Goal: Task Accomplishment & Management: Use online tool/utility

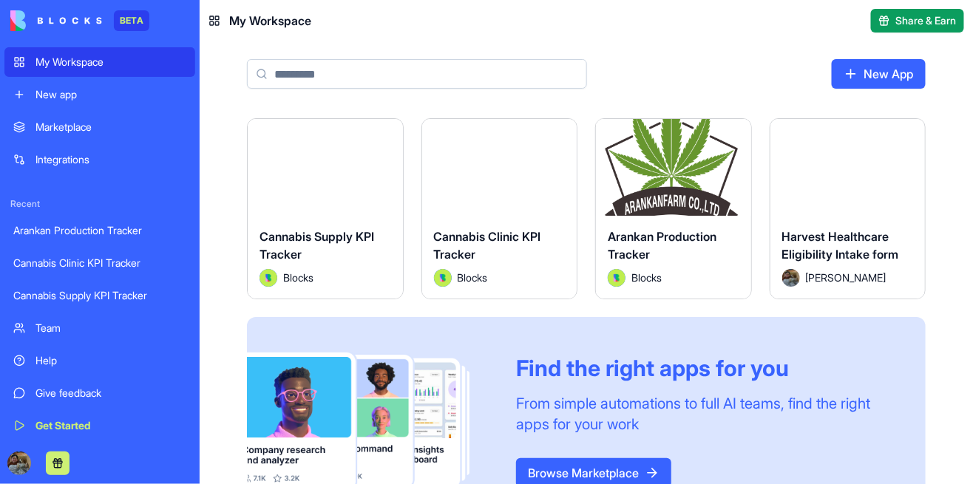
click at [677, 163] on button "Launch" at bounding box center [673, 167] width 111 height 30
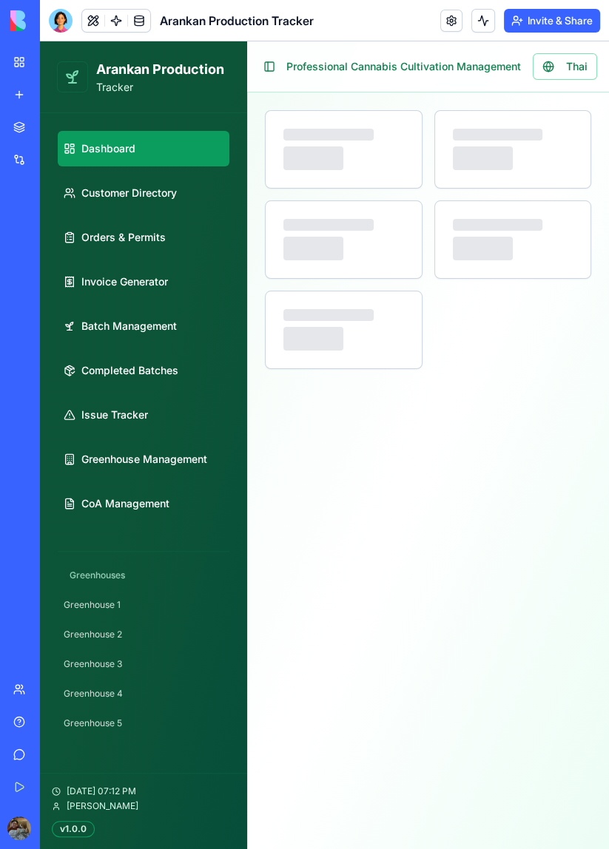
select select "**"
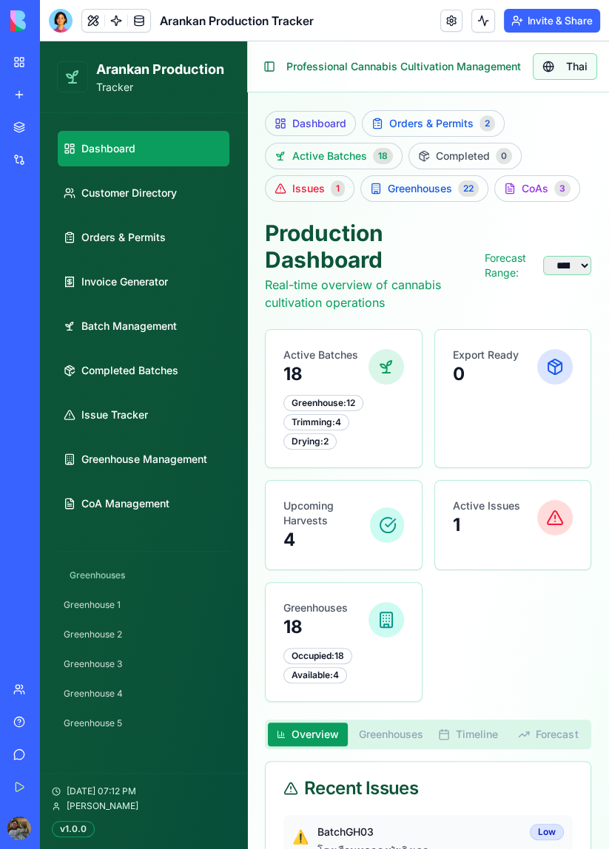
click at [576, 64] on span "Thai" at bounding box center [576, 66] width 21 height 15
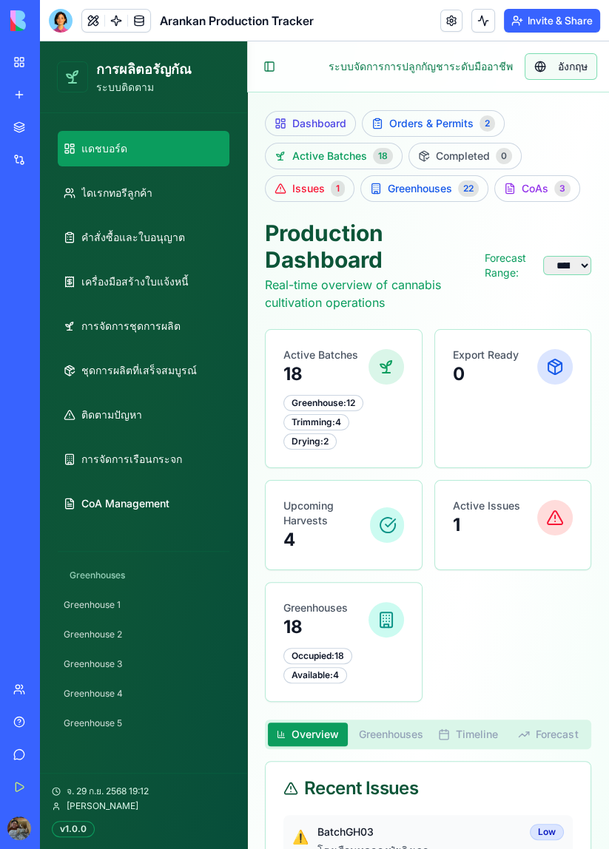
click at [580, 69] on span "อังกฤษ" at bounding box center [572, 66] width 30 height 15
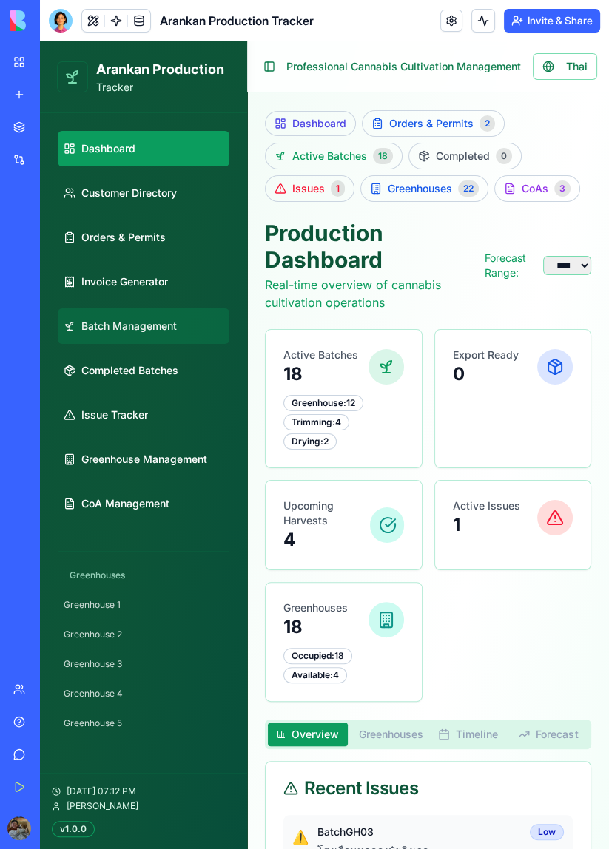
click at [144, 331] on span "Batch Management" at bounding box center [128, 326] width 95 height 15
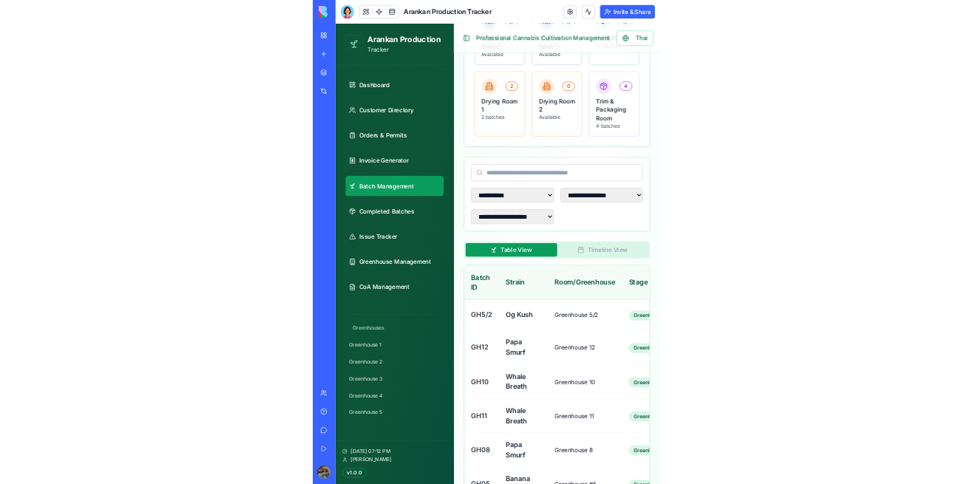
scroll to position [350, 0]
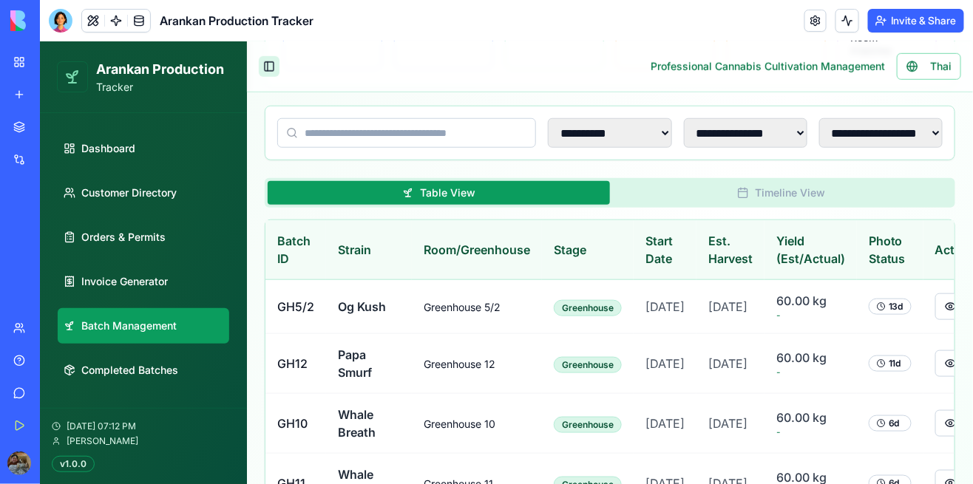
click at [271, 75] on button "Toggle Sidebar" at bounding box center [268, 65] width 21 height 21
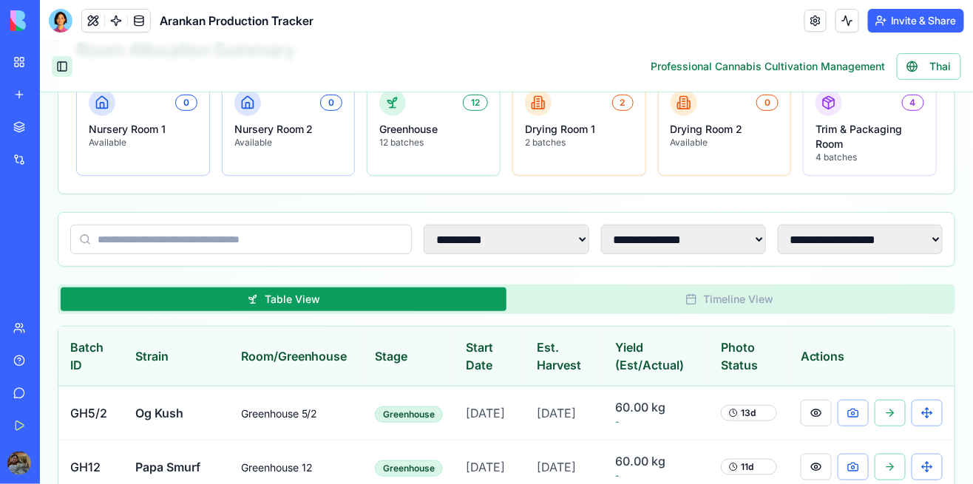
scroll to position [197, 0]
click at [921, 234] on select "**********" at bounding box center [859, 239] width 165 height 30
select select "**********"
click at [778, 224] on select "**********" at bounding box center [859, 239] width 165 height 30
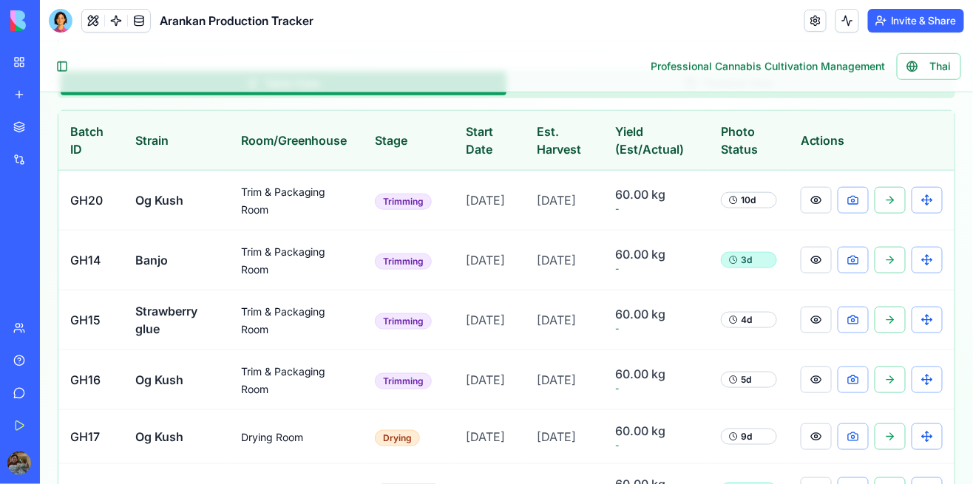
scroll to position [413, 0]
click at [820, 249] on button at bounding box center [815, 258] width 31 height 27
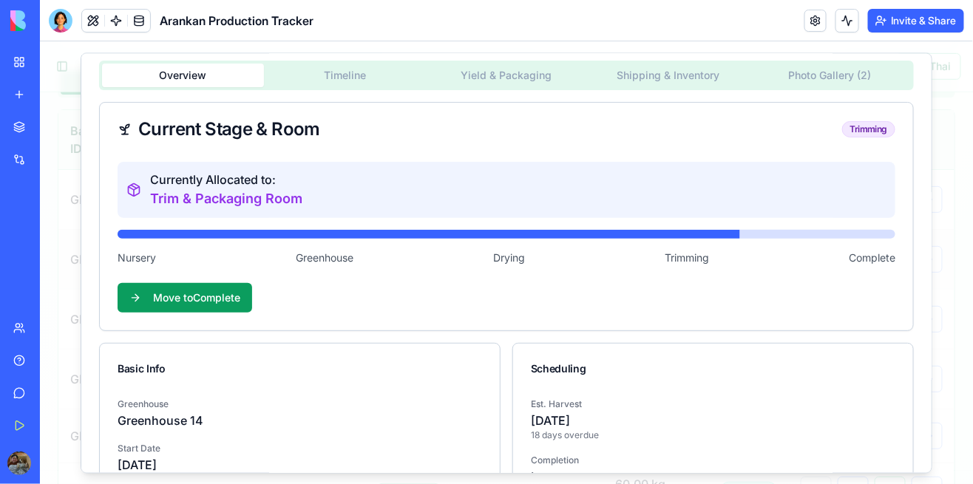
scroll to position [6, 0]
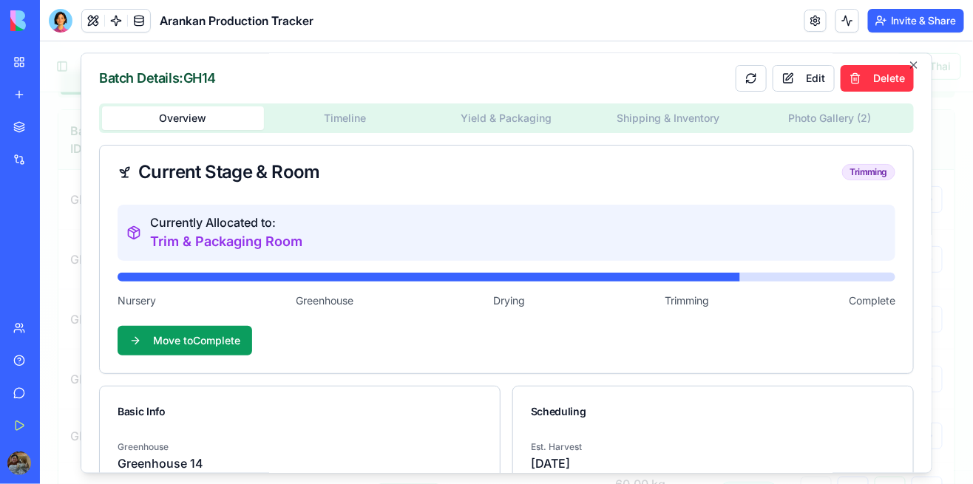
click at [821, 128] on div "Batch Details: GH14 Edit Delete Overview Timeline Yield & Packaging Shipping & …" at bounding box center [506, 262] width 852 height 421
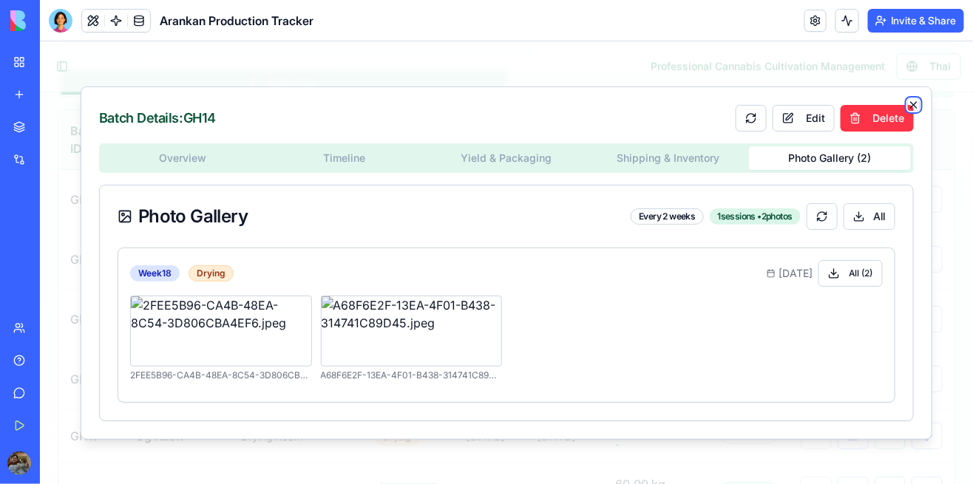
click at [918, 101] on icon "button" at bounding box center [913, 104] width 12 height 12
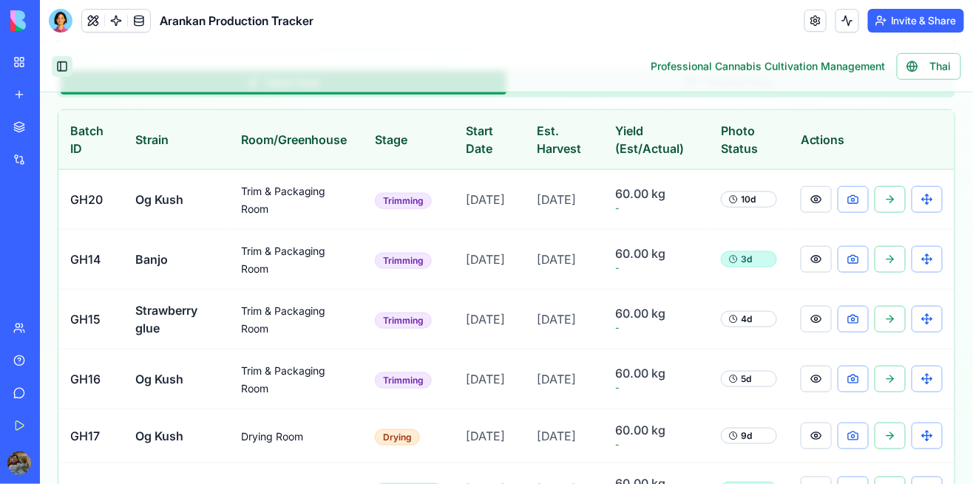
click at [55, 62] on button "Toggle Sidebar" at bounding box center [61, 65] width 21 height 21
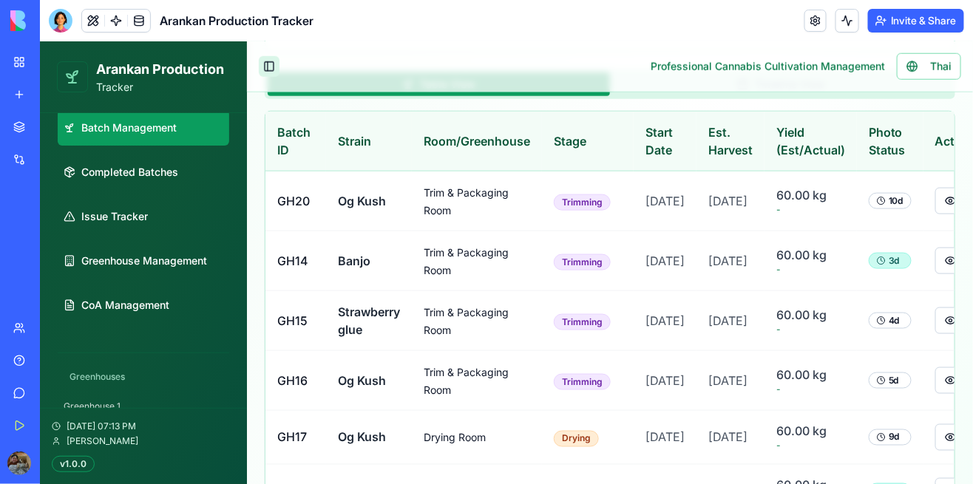
scroll to position [199, 0]
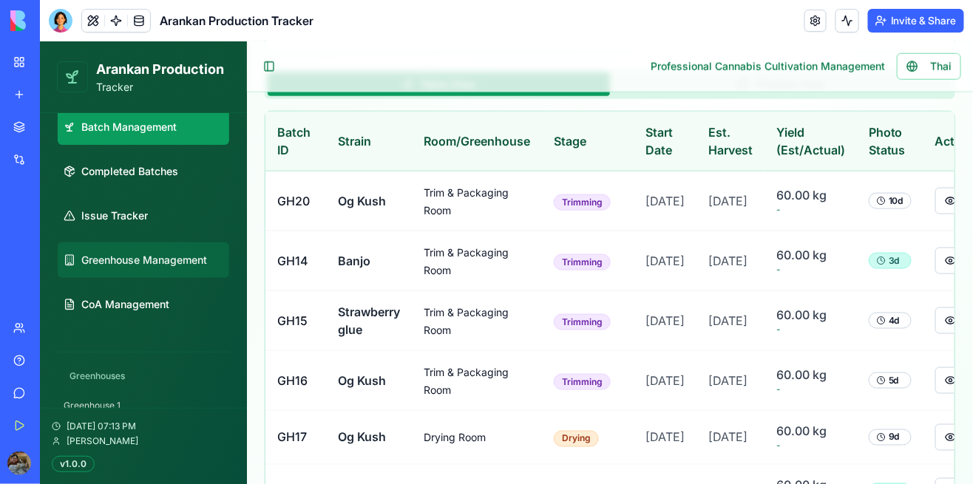
click at [194, 272] on link "Greenhouse Management" at bounding box center [143, 259] width 172 height 35
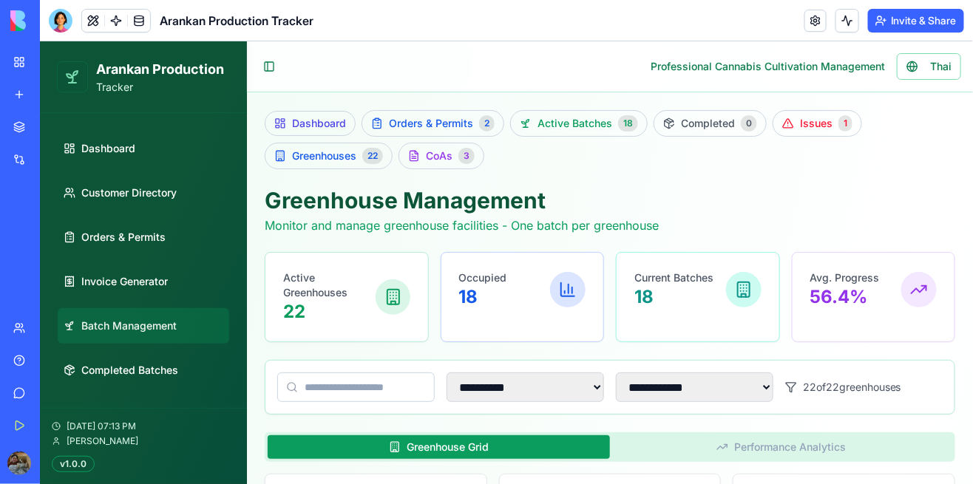
click at [137, 328] on span "Batch Management" at bounding box center [128, 325] width 95 height 15
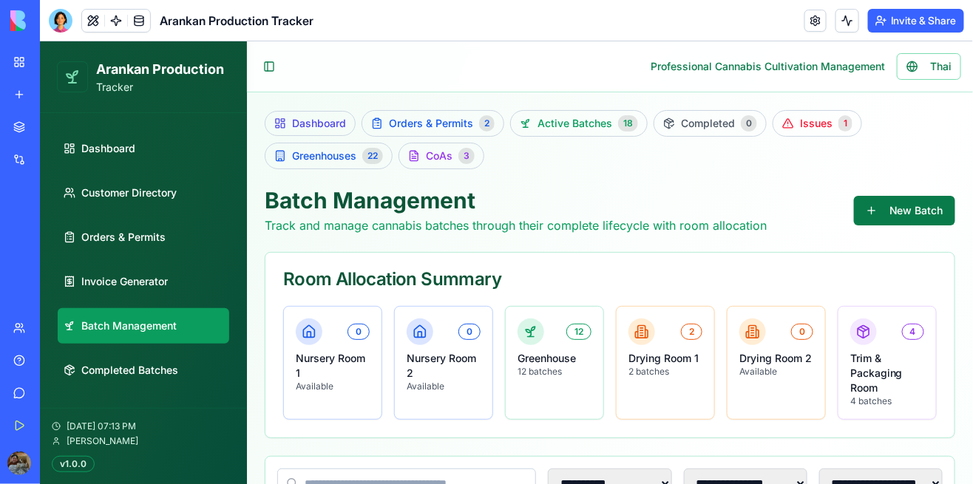
click at [923, 198] on button "New Batch" at bounding box center [903, 210] width 101 height 30
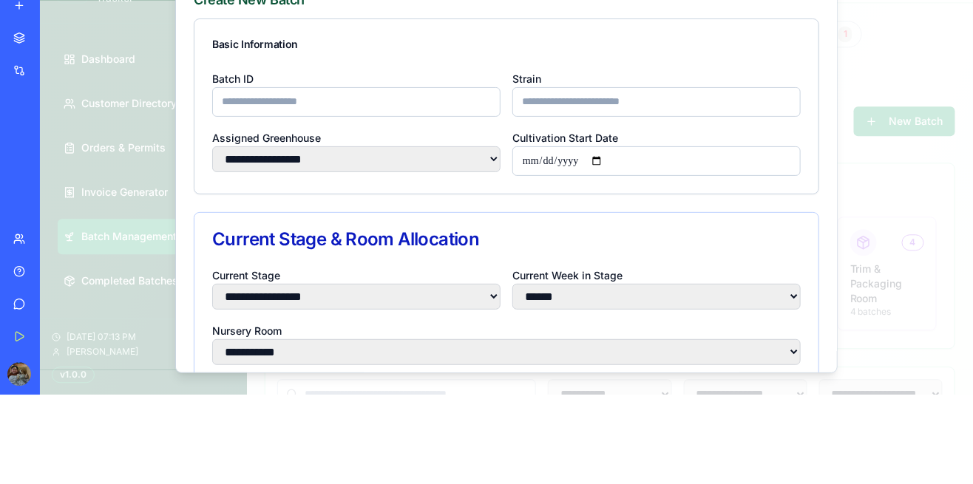
click at [694, 52] on div "Basic Information" at bounding box center [506, 44] width 624 height 50
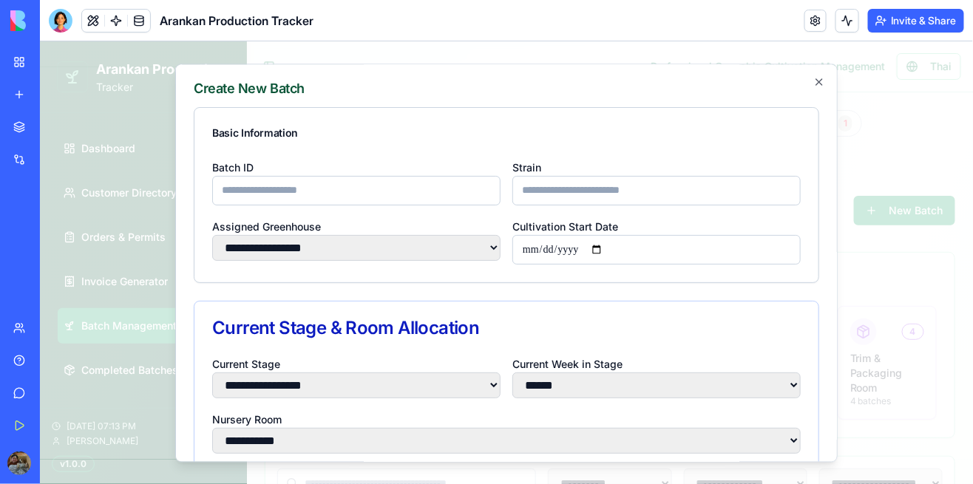
scroll to position [1, 0]
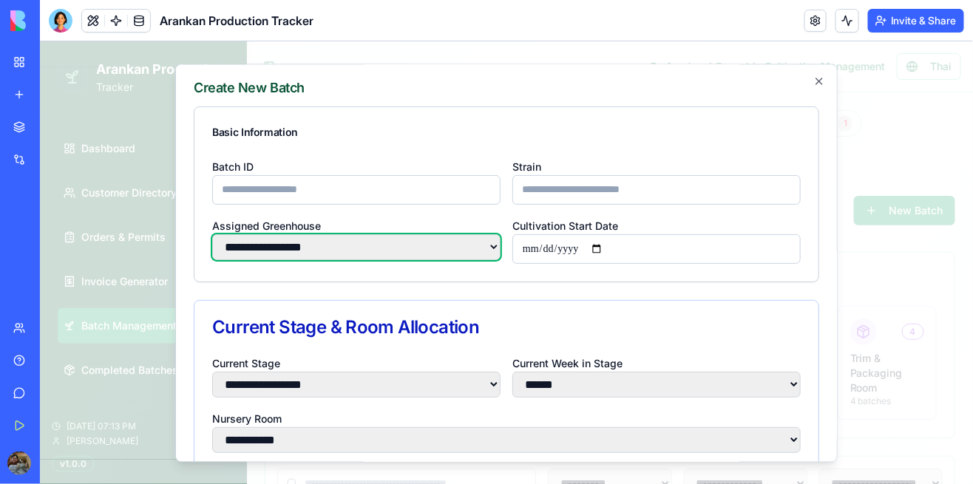
click at [451, 254] on select "**********" at bounding box center [355, 247] width 288 height 26
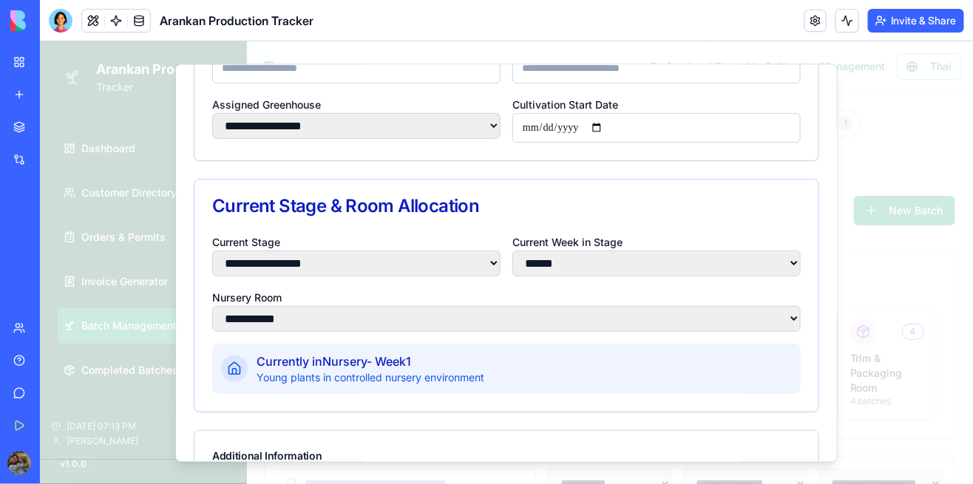
scroll to position [121, 0]
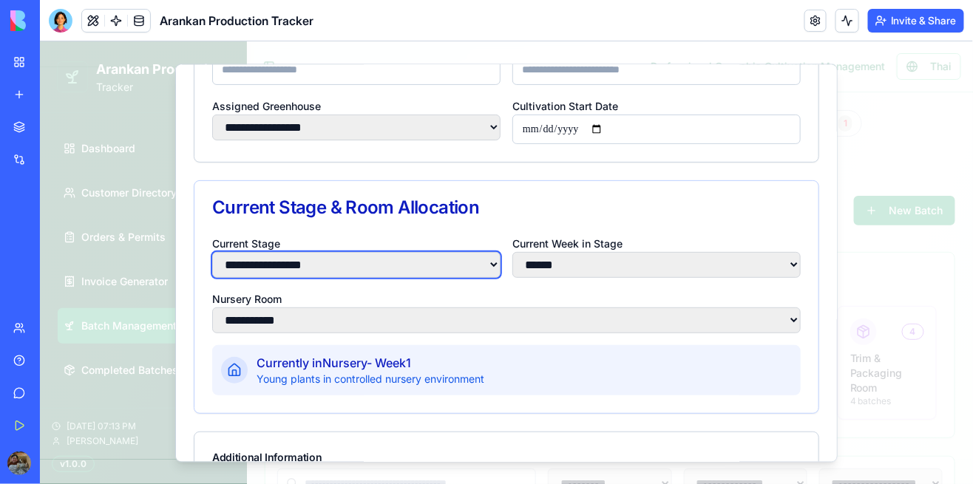
click at [442, 277] on select "**********" at bounding box center [355, 264] width 288 height 26
select select "**********"
click at [211, 251] on select "**********" at bounding box center [355, 264] width 288 height 26
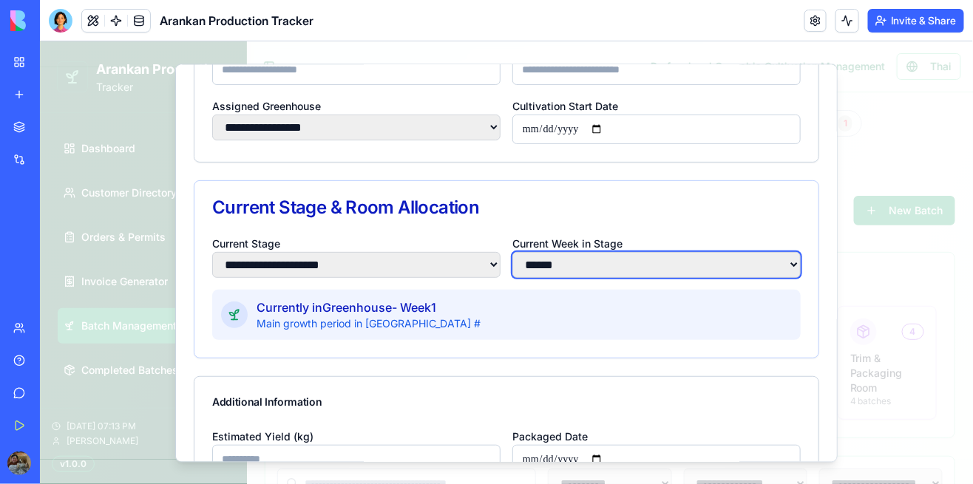
click at [719, 268] on select "**** * **** * **** * **** * **** * **** * **** * **** * **** * **** ** **** ** …" at bounding box center [656, 264] width 288 height 26
select select "*"
click at [512, 251] on select "**** * **** * **** * **** * **** * **** * **** * **** * **** * **** ** **** ** …" at bounding box center [656, 264] width 288 height 26
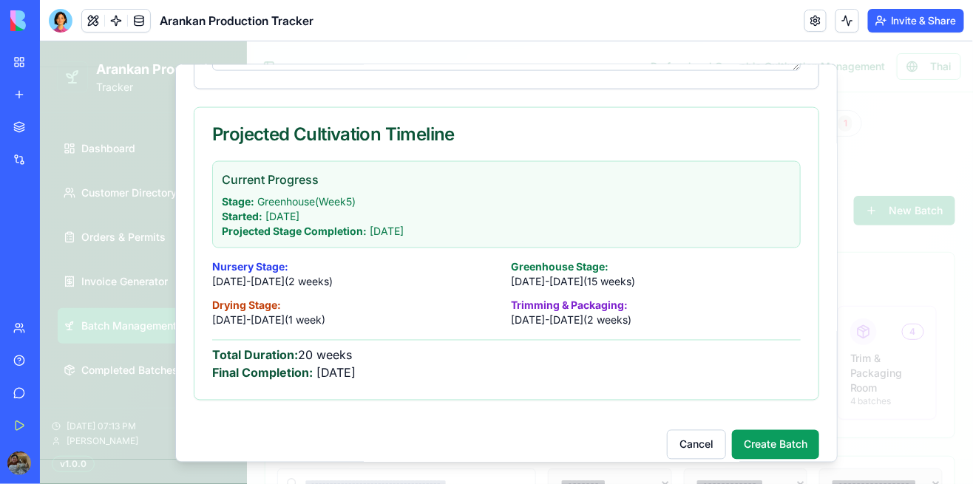
scroll to position [676, 0]
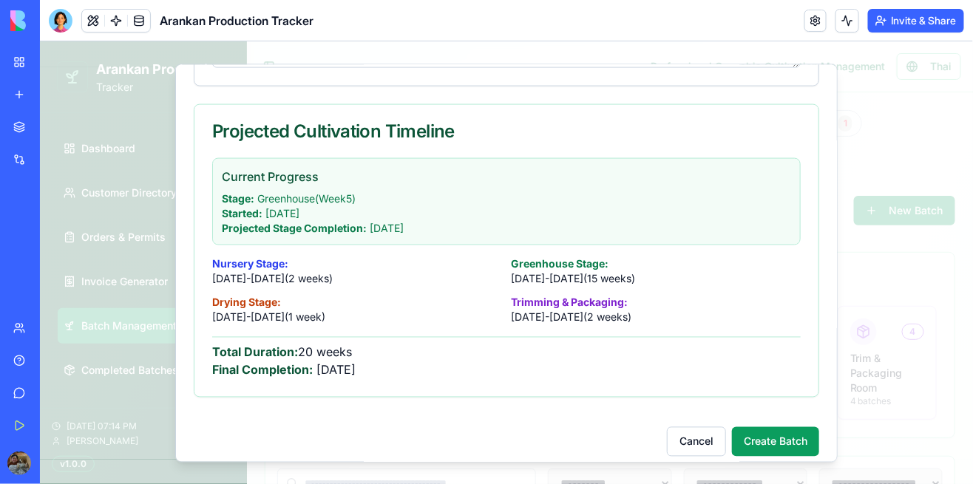
click at [697, 109] on div "Projected Cultivation Timeline" at bounding box center [506, 130] width 624 height 53
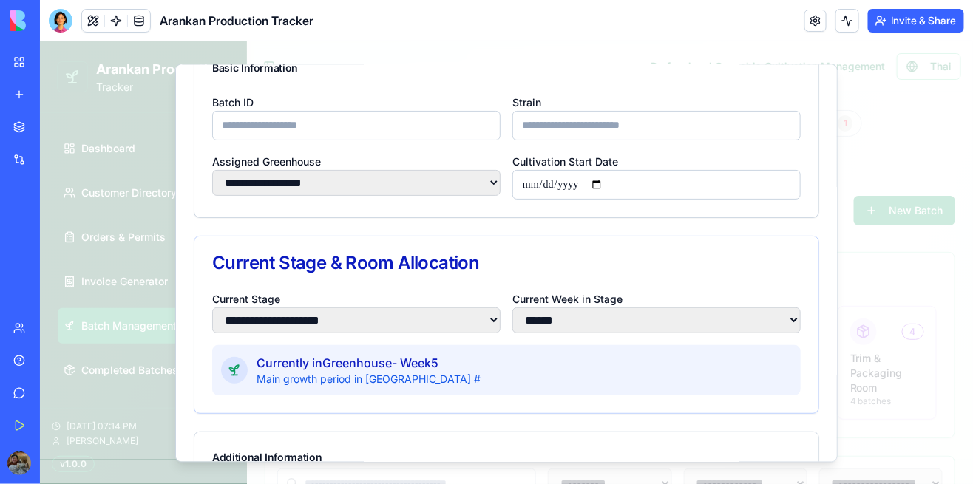
scroll to position [0, 0]
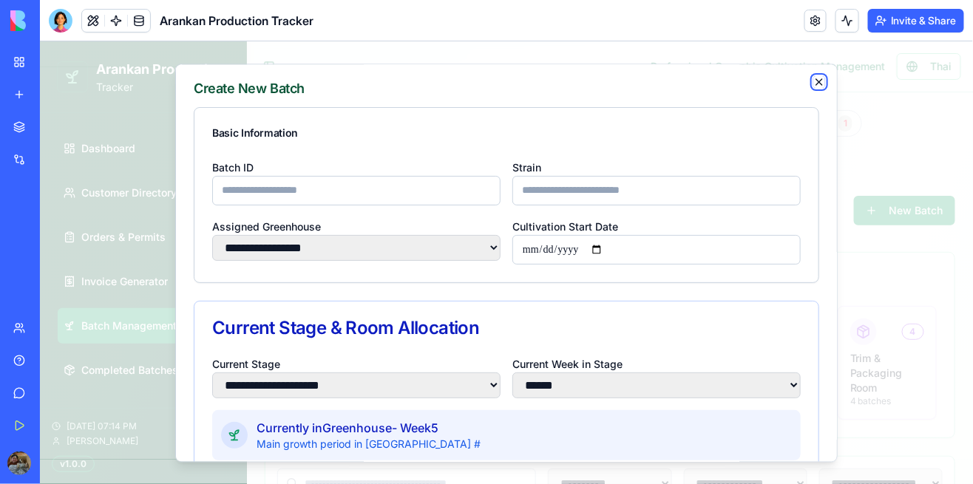
click at [815, 82] on icon "button" at bounding box center [819, 81] width 12 height 12
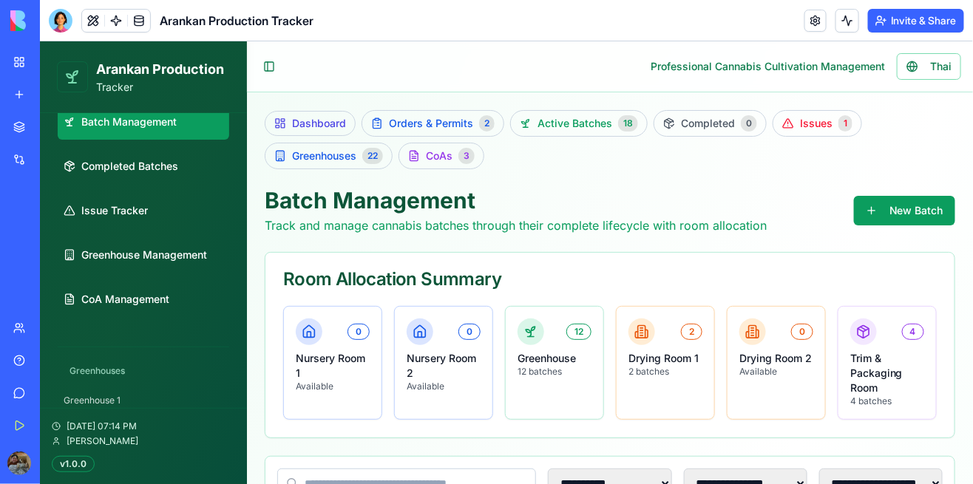
scroll to position [204, 0]
click at [160, 197] on link "Issue Tracker" at bounding box center [143, 209] width 172 height 35
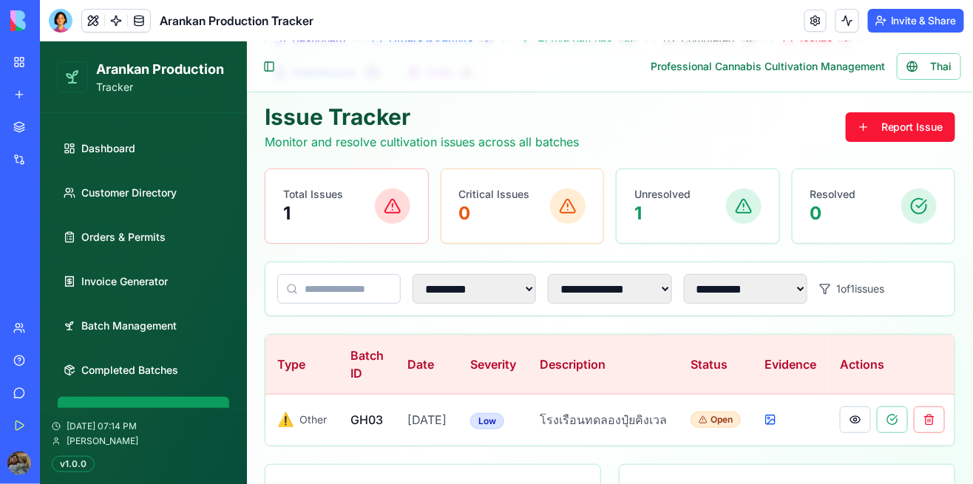
scroll to position [84, 0]
click at [921, 116] on button "Report Issue" at bounding box center [899, 126] width 109 height 30
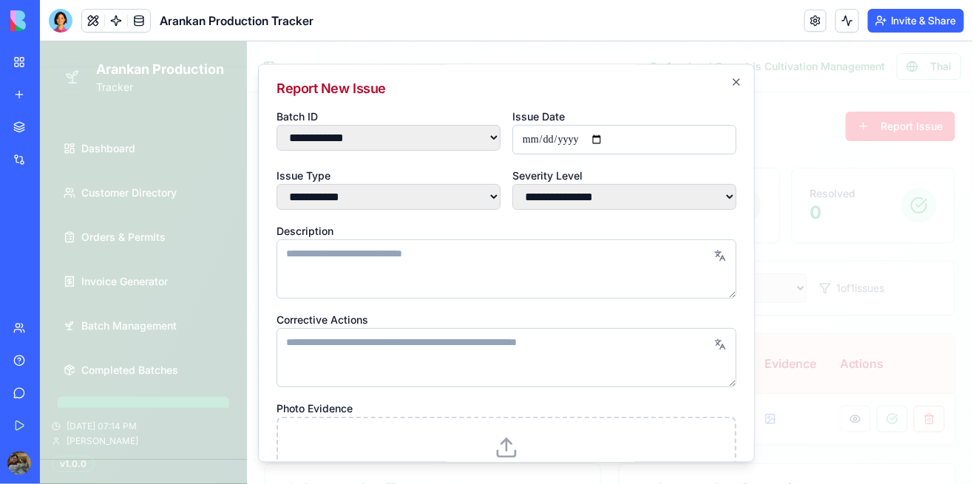
click at [463, 143] on select "**********" at bounding box center [388, 137] width 224 height 26
select select "****"
click at [276, 124] on select "**********" at bounding box center [388, 137] width 224 height 26
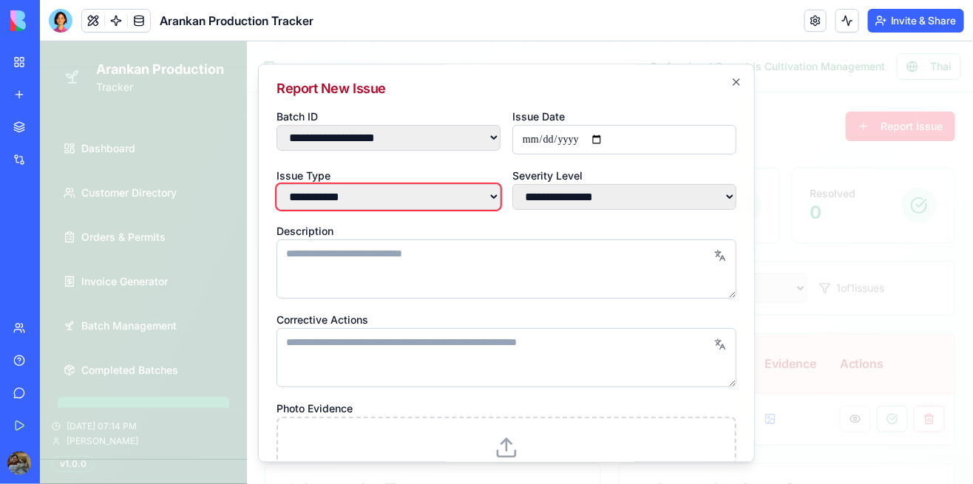
click at [430, 200] on select "**********" at bounding box center [388, 196] width 224 height 26
click at [647, 124] on input "**********" at bounding box center [624, 139] width 224 height 30
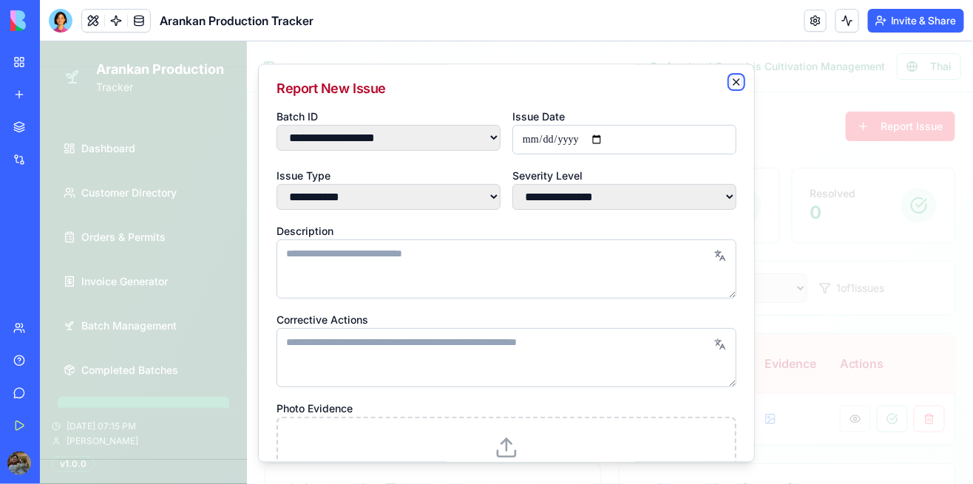
click at [735, 78] on icon "button" at bounding box center [736, 81] width 12 height 12
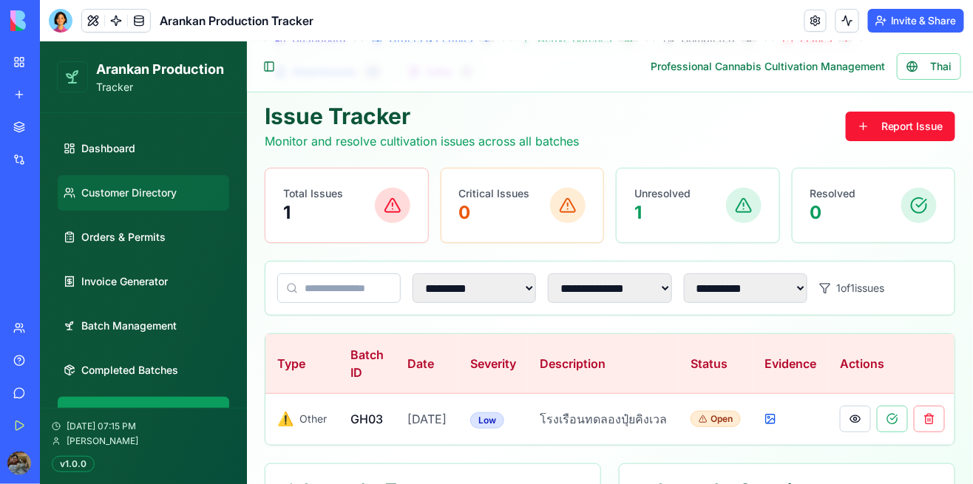
click at [178, 184] on link "Customer Directory" at bounding box center [143, 191] width 172 height 35
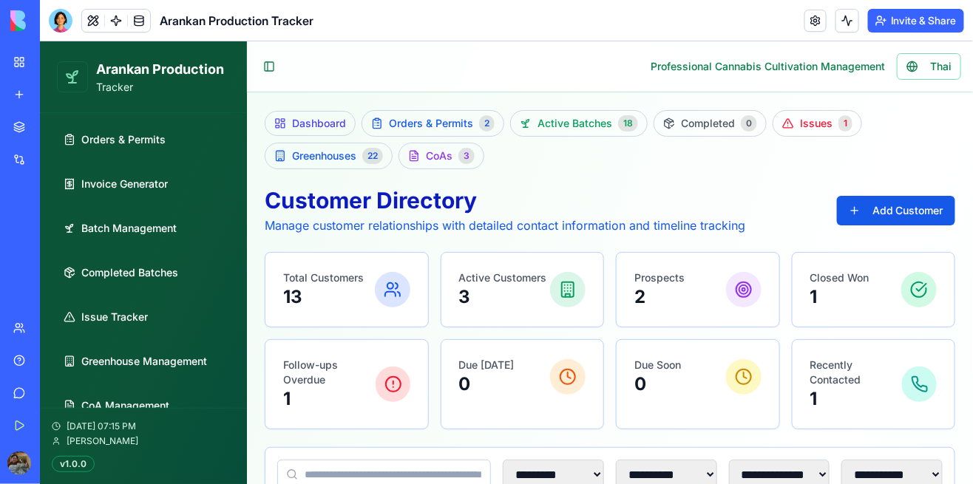
scroll to position [89, 0]
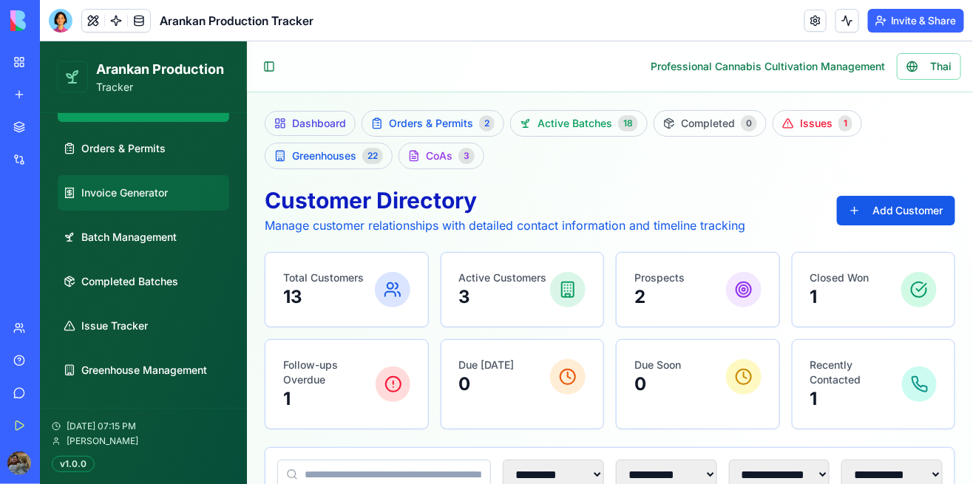
click at [174, 203] on link "Invoice Generator" at bounding box center [143, 191] width 172 height 35
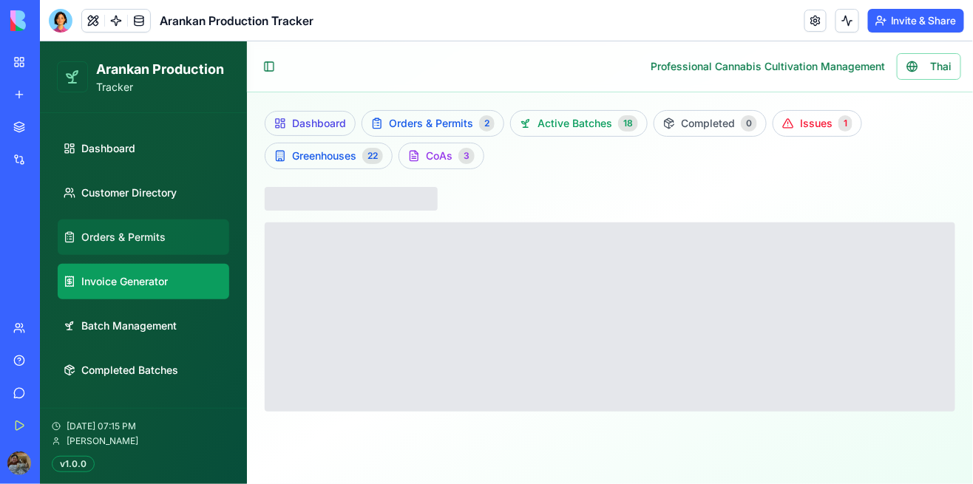
click at [175, 242] on link "Orders & Permits" at bounding box center [143, 236] width 172 height 35
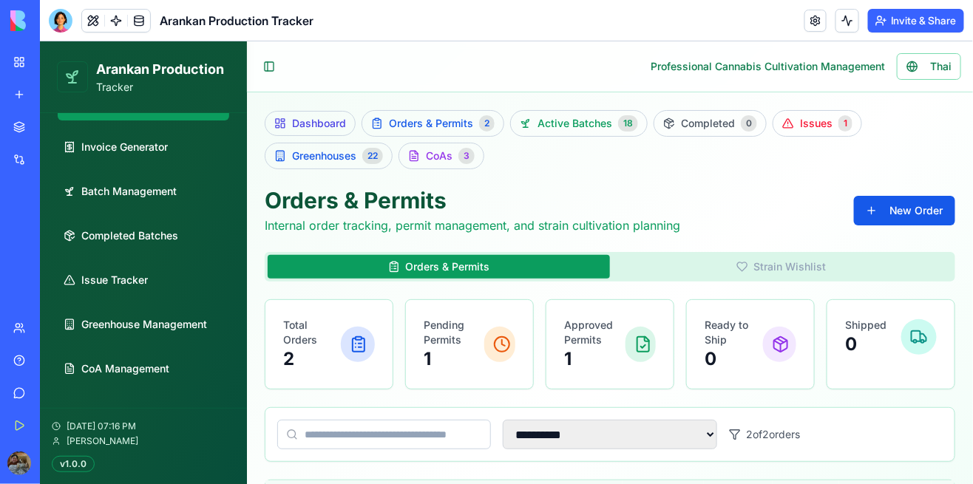
scroll to position [132, 0]
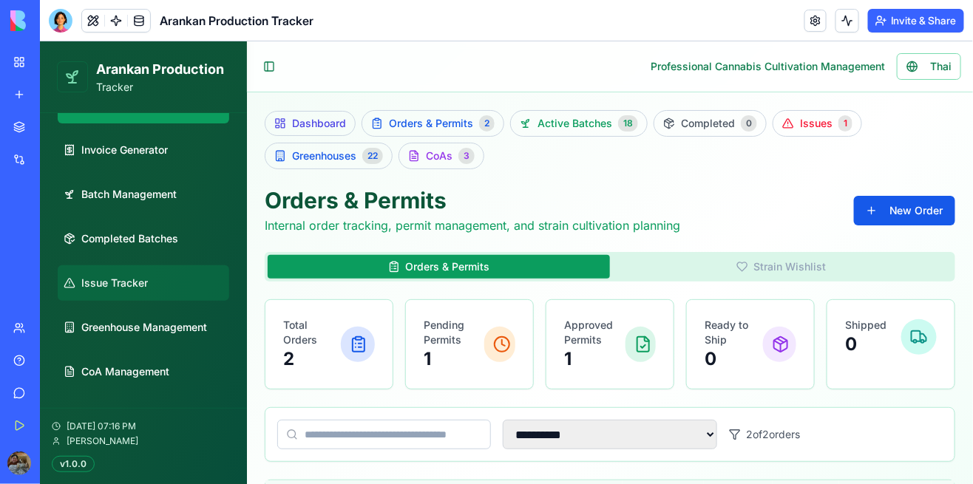
click at [158, 293] on link "Issue Tracker" at bounding box center [143, 282] width 172 height 35
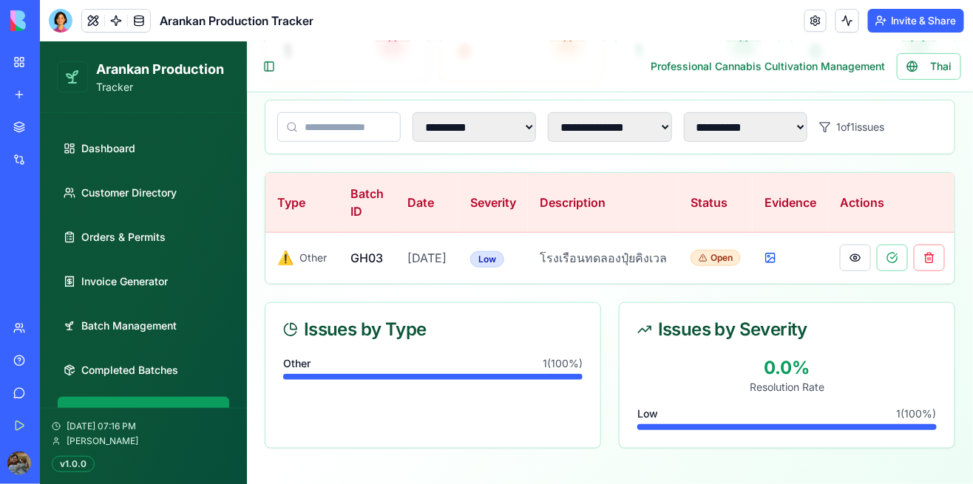
scroll to position [252, 0]
click at [853, 260] on button at bounding box center [854, 257] width 31 height 27
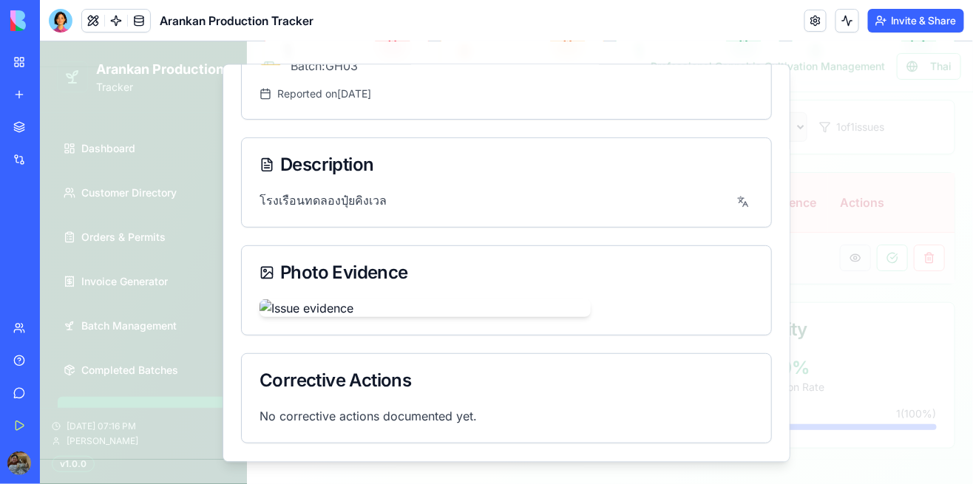
scroll to position [0, 0]
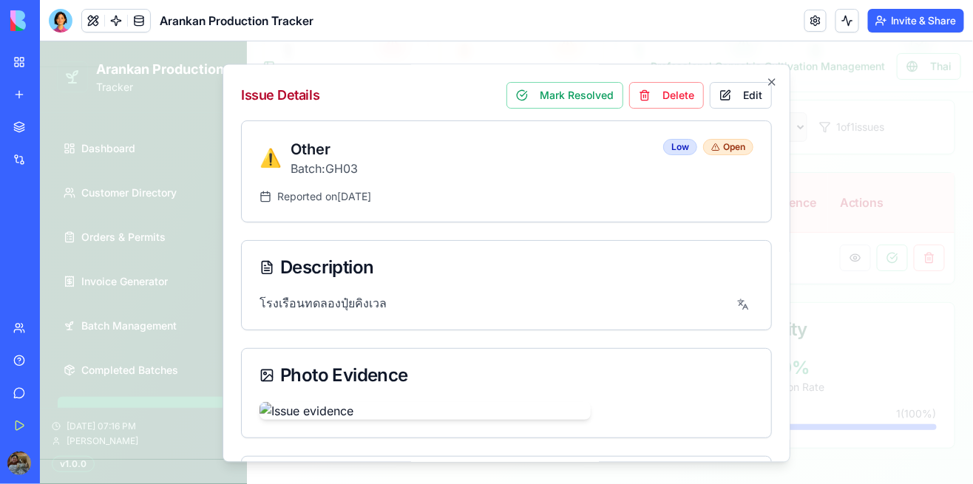
click at [786, 76] on div "Issue Details Mark Resolved Delete Edit ⚠️ Other Batch: GH03 Low Open Reported …" at bounding box center [506, 262] width 568 height 399
click at [776, 76] on icon "button" at bounding box center [771, 81] width 12 height 12
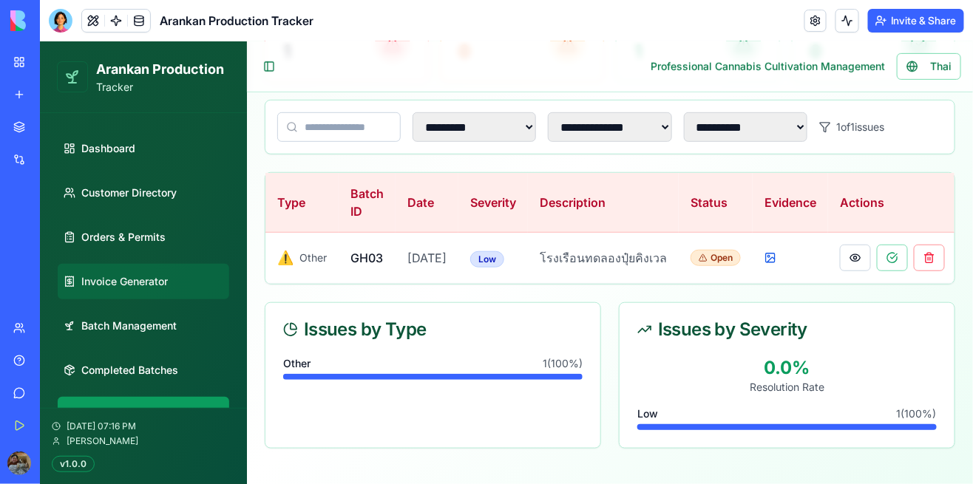
click at [167, 289] on link "Invoice Generator" at bounding box center [143, 280] width 172 height 35
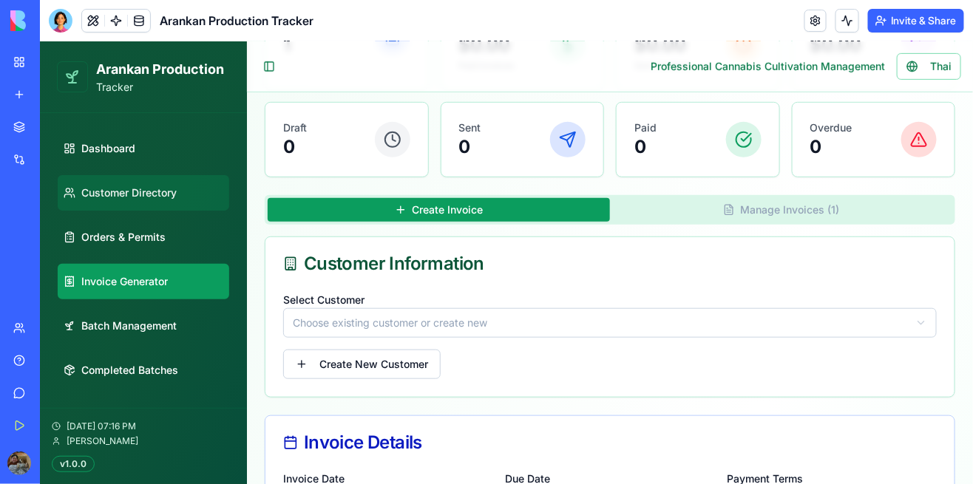
click at [179, 205] on link "Customer Directory" at bounding box center [143, 191] width 172 height 35
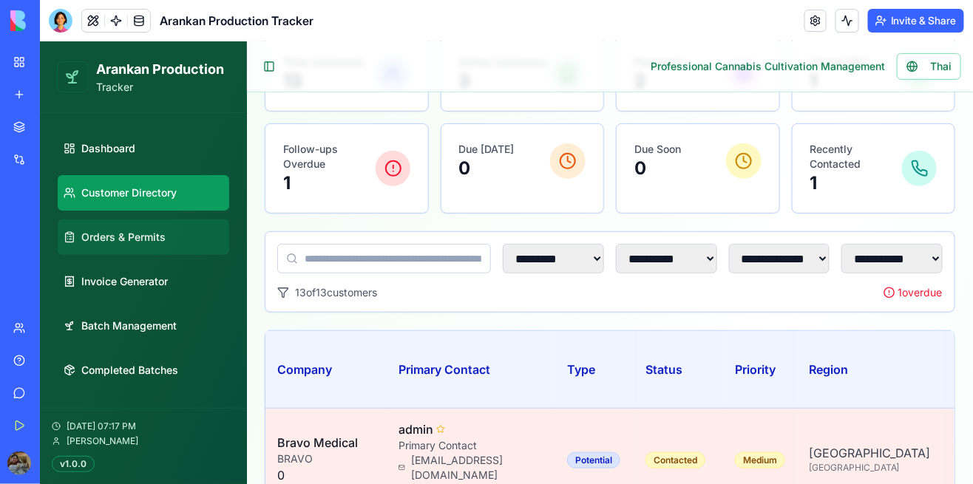
click at [179, 248] on link "Orders & Permits" at bounding box center [143, 236] width 172 height 35
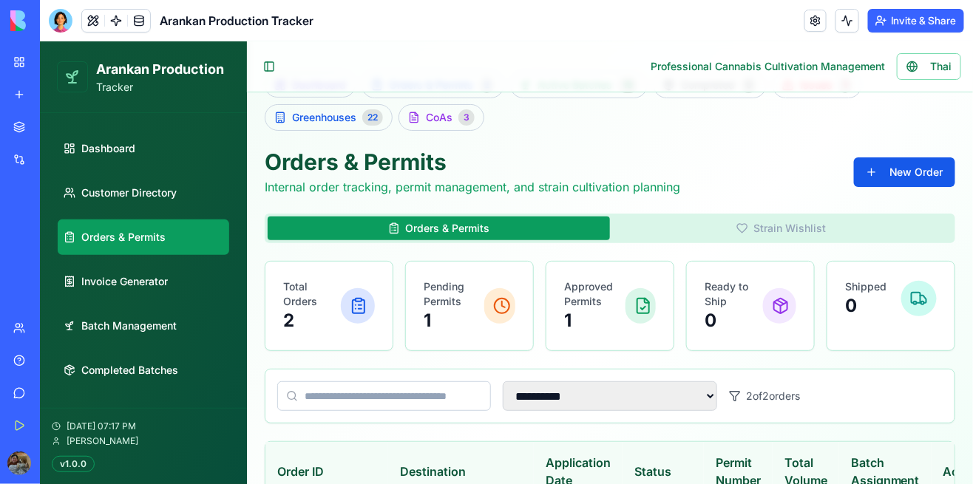
scroll to position [33, 0]
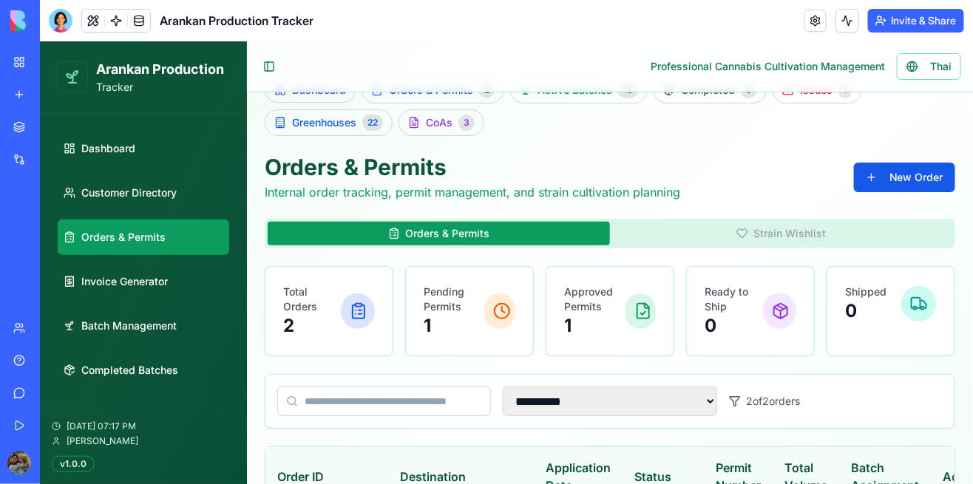
click at [804, 221] on button "Strain Wishlist" at bounding box center [780, 233] width 342 height 24
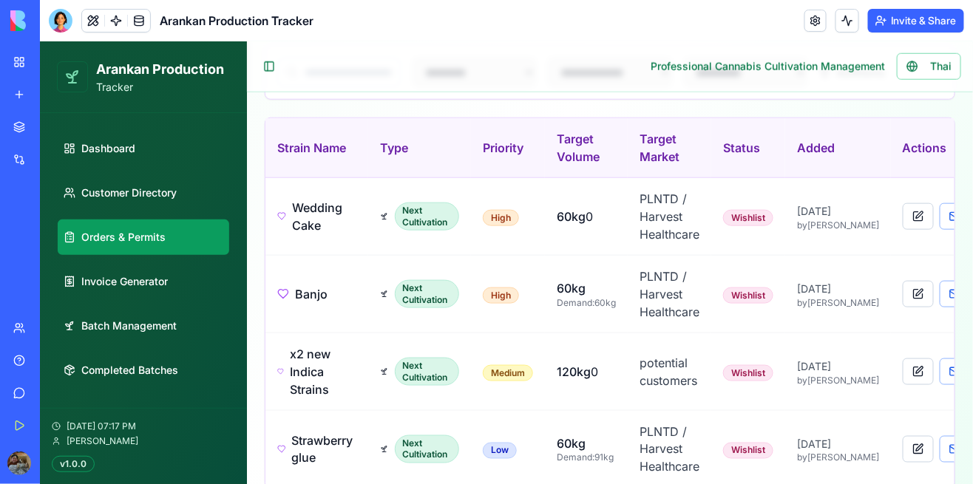
scroll to position [521, 0]
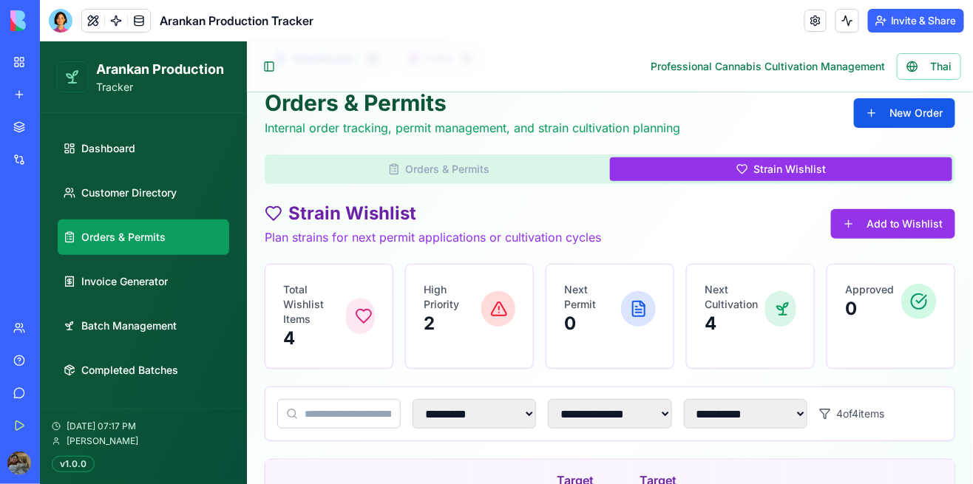
click at [532, 157] on button "Orders & Permits" at bounding box center [438, 169] width 342 height 24
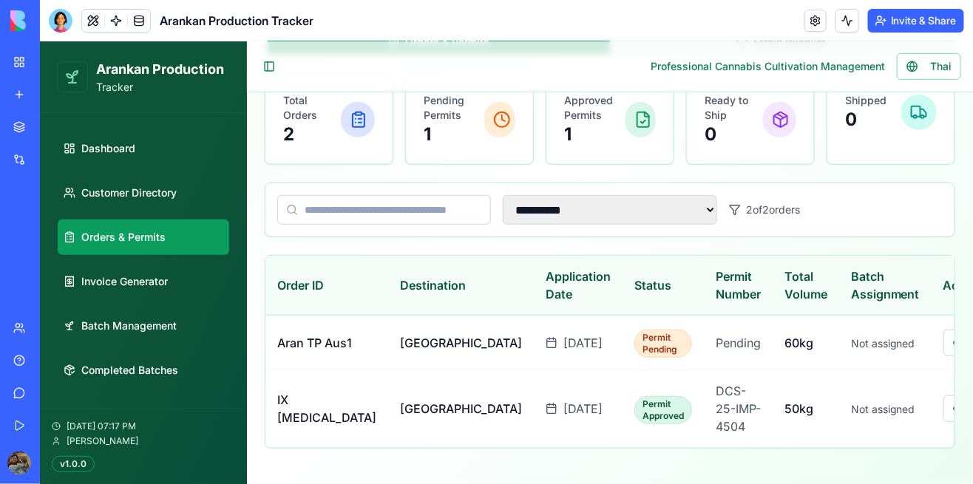
scroll to position [240, 0]
click at [943, 421] on button at bounding box center [958, 408] width 31 height 27
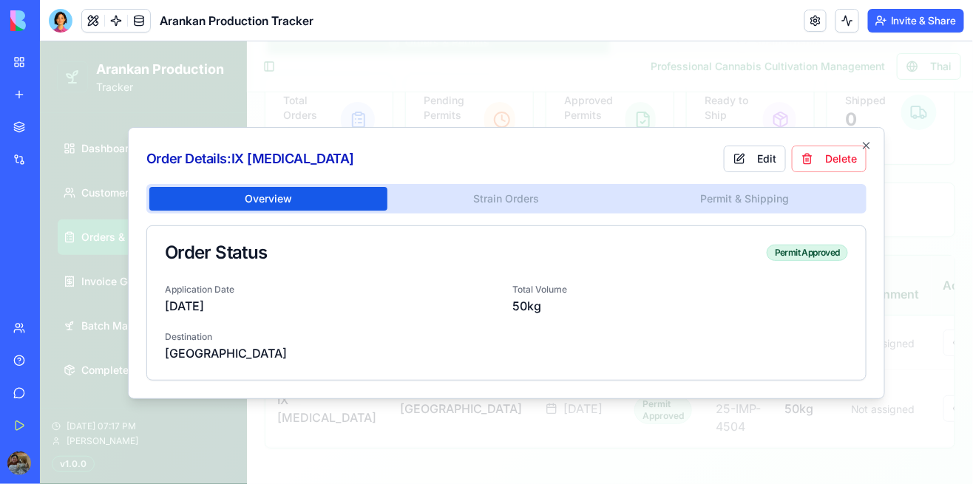
click at [504, 203] on div "Overview Strain Orders Permit & Shipping Order Status Permit Approved Applicati…" at bounding box center [506, 281] width 720 height 197
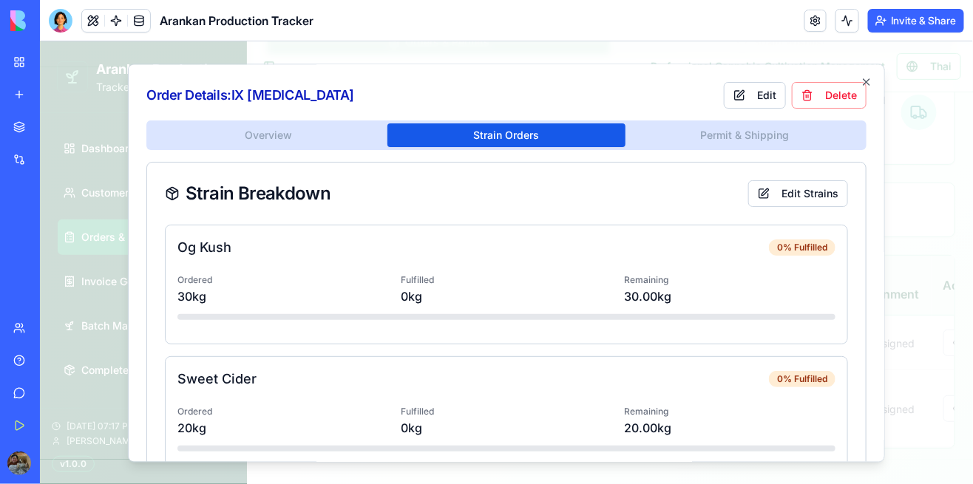
scroll to position [48, 0]
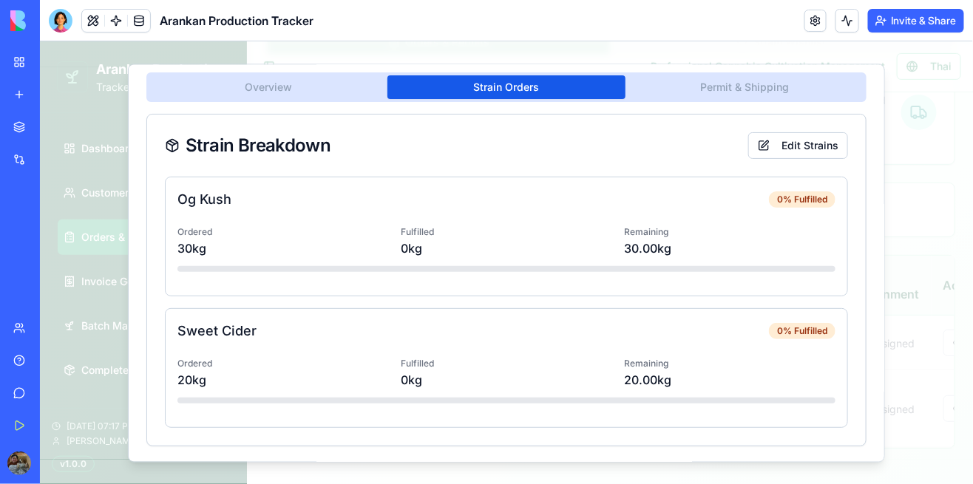
click at [762, 95] on body "**********" at bounding box center [505, 150] width 933 height 668
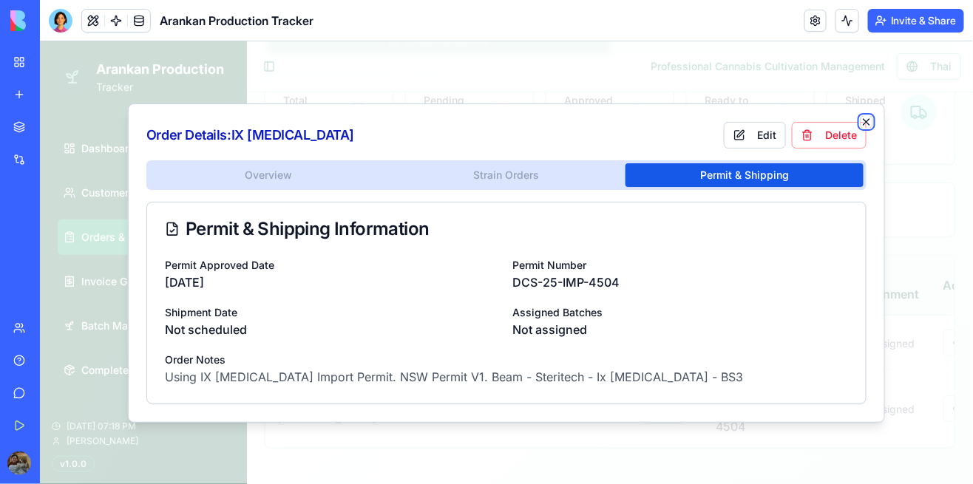
click at [867, 121] on icon "button" at bounding box center [866, 121] width 6 height 6
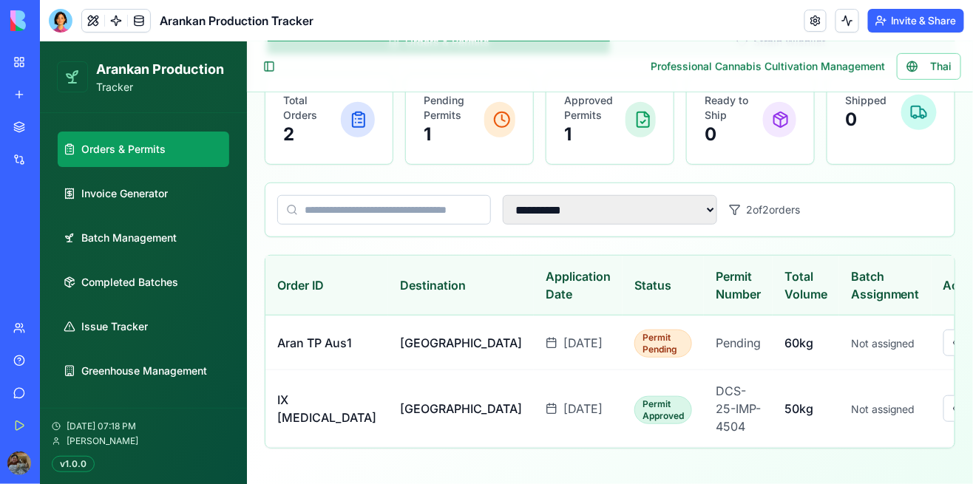
scroll to position [87, 0]
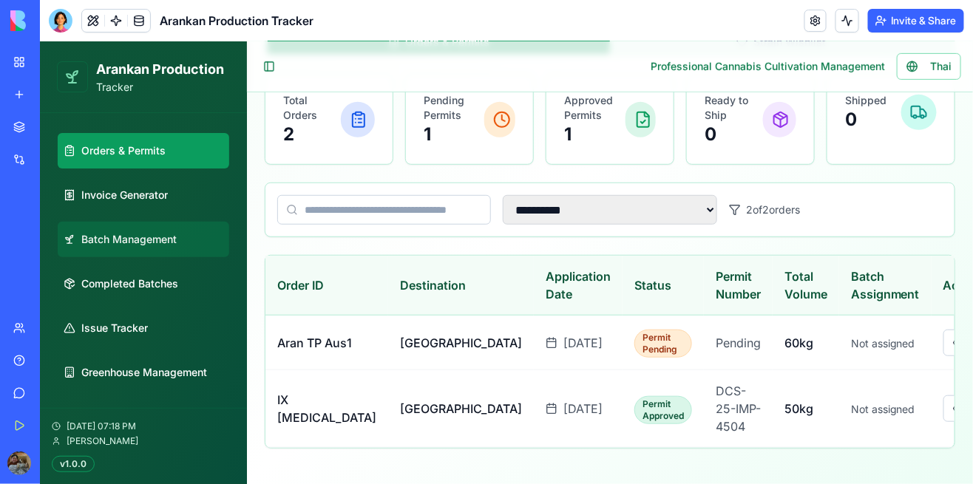
click at [156, 248] on link "Batch Management" at bounding box center [143, 238] width 172 height 35
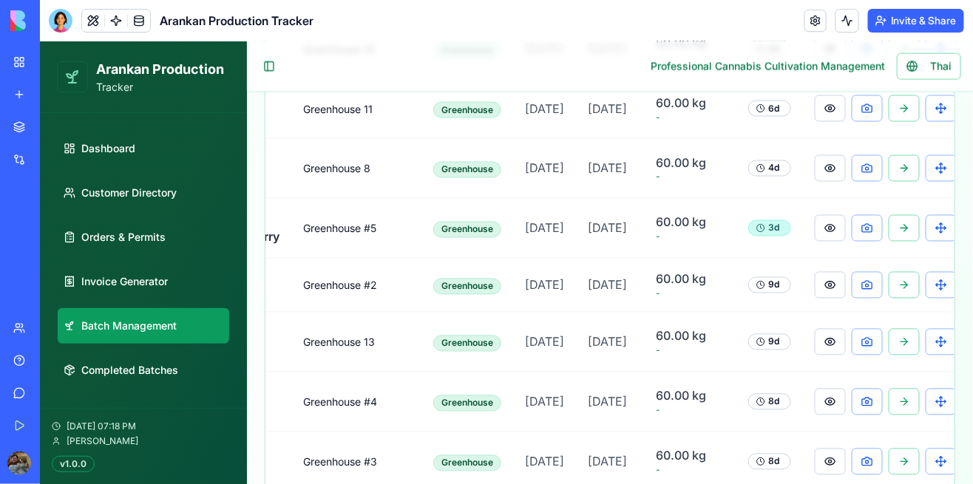
scroll to position [725, 0]
click at [898, 298] on button at bounding box center [903, 284] width 31 height 27
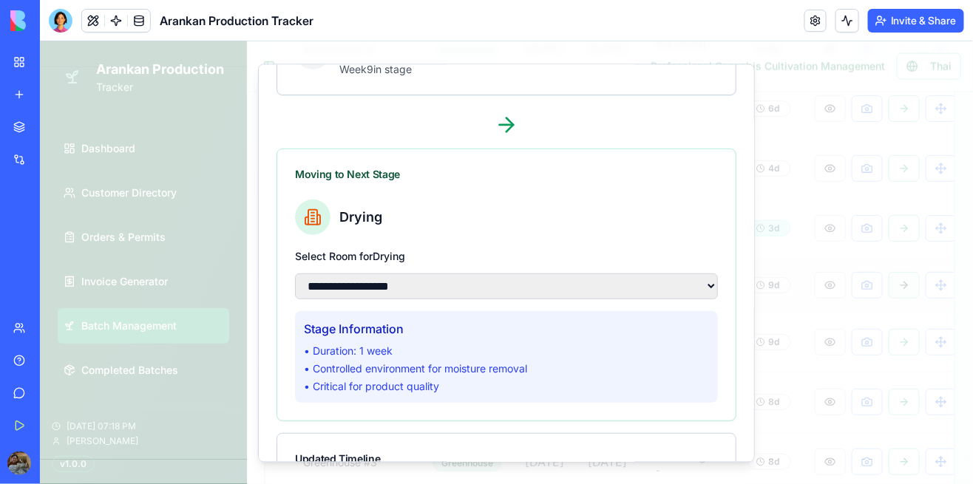
scroll to position [139, 0]
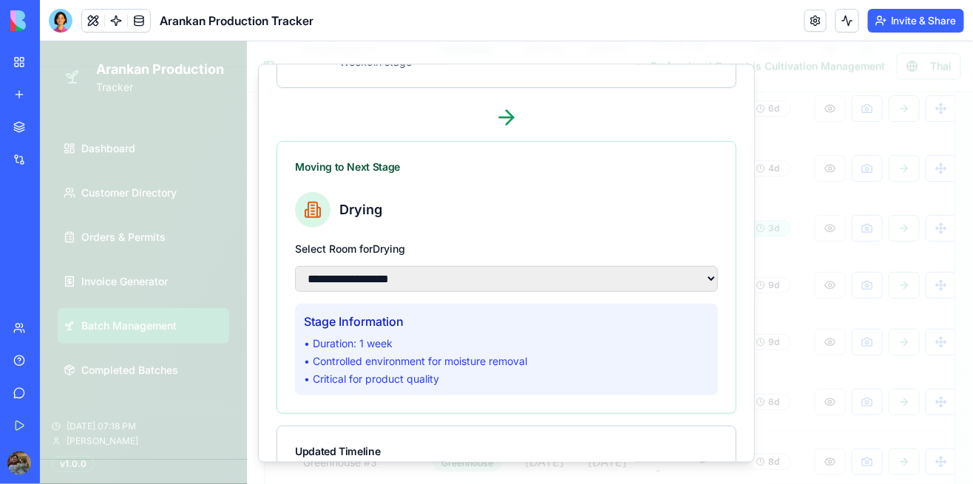
click at [654, 267] on select "**********" at bounding box center [505, 278] width 423 height 26
click at [671, 361] on p "• Controlled environment for moisture removal" at bounding box center [505, 360] width 405 height 15
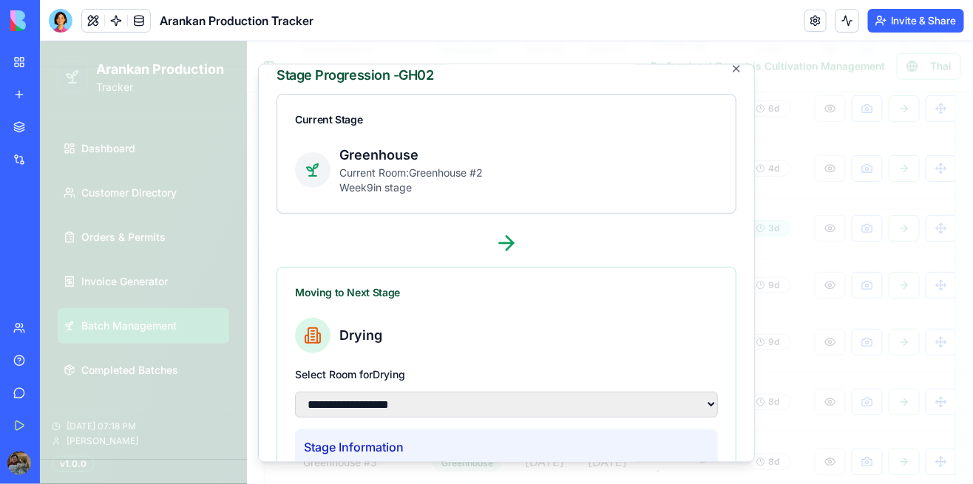
scroll to position [0, 0]
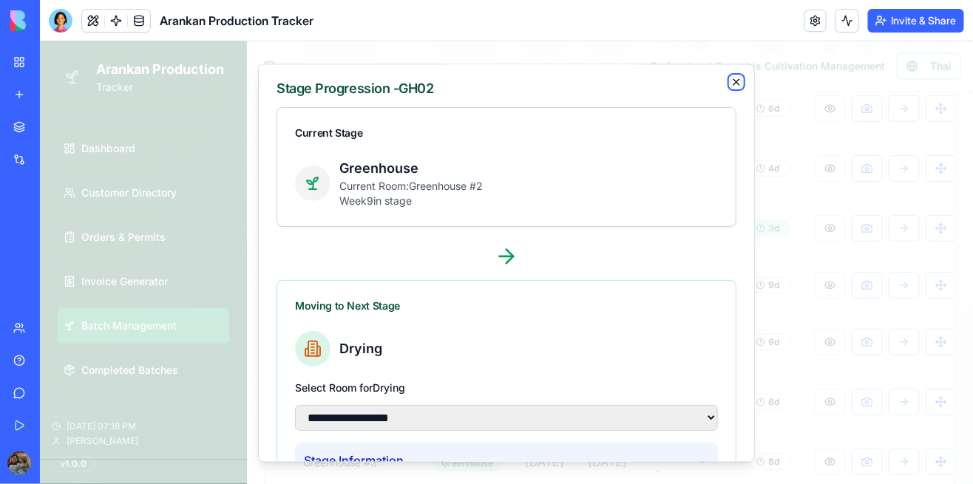
click at [737, 81] on icon "button" at bounding box center [736, 81] width 12 height 12
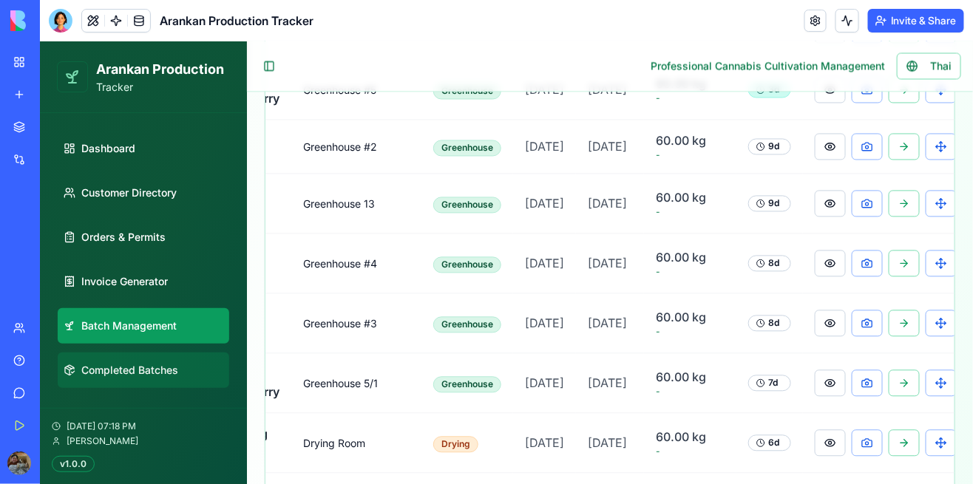
click at [174, 363] on span "Completed Batches" at bounding box center [129, 369] width 97 height 15
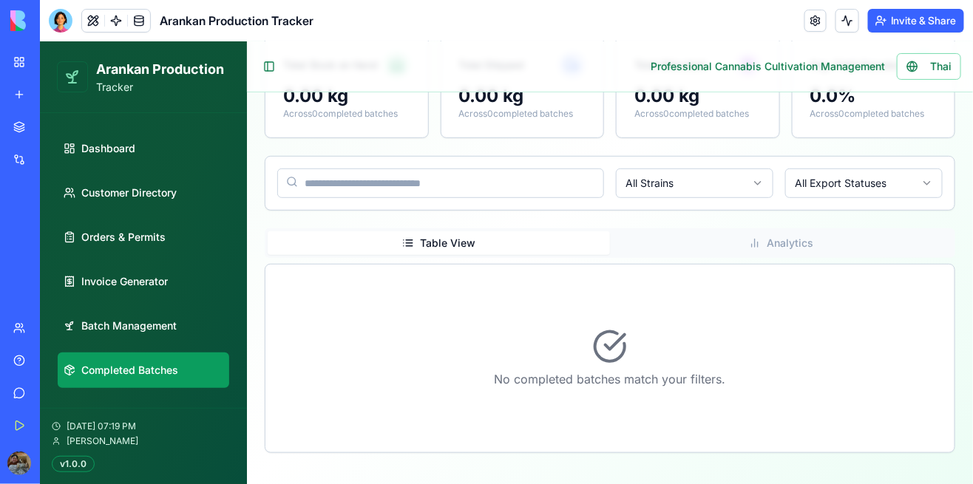
scroll to position [197, 0]
click at [162, 328] on span "Batch Management" at bounding box center [128, 325] width 95 height 15
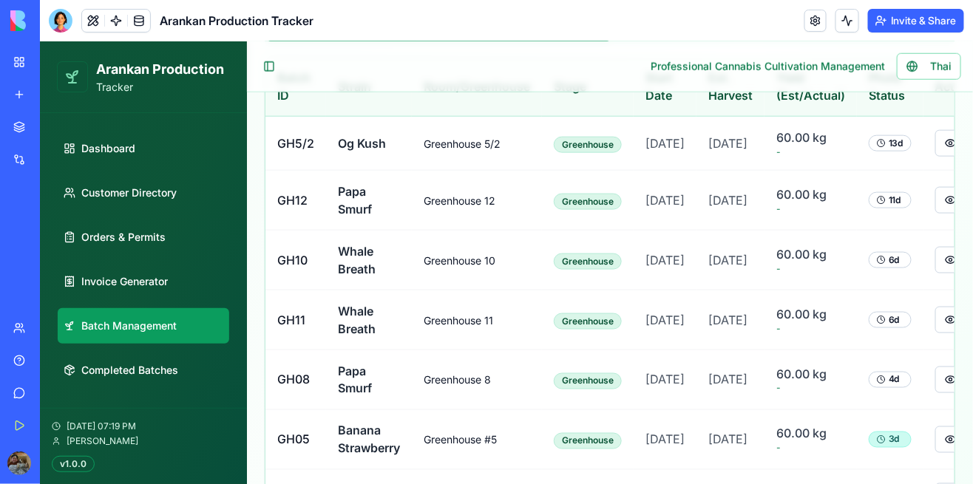
scroll to position [0, 121]
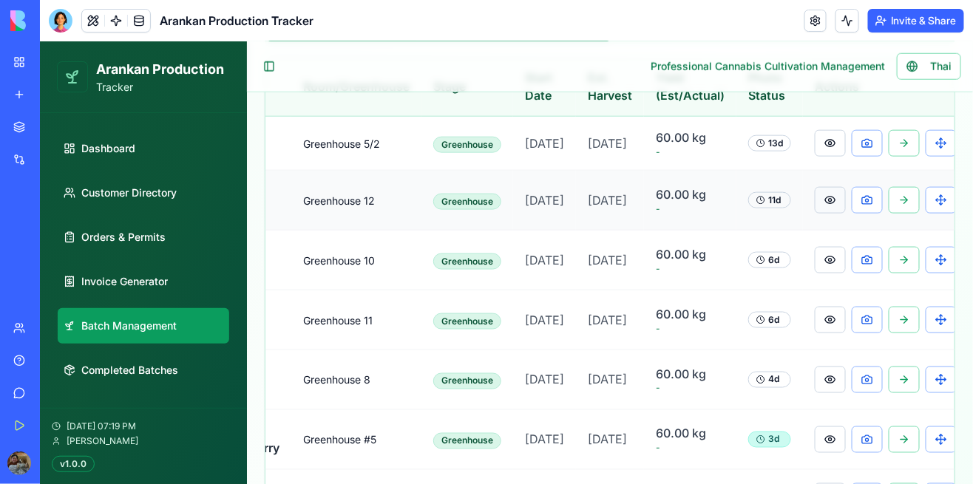
click at [814, 213] on button at bounding box center [829, 199] width 31 height 27
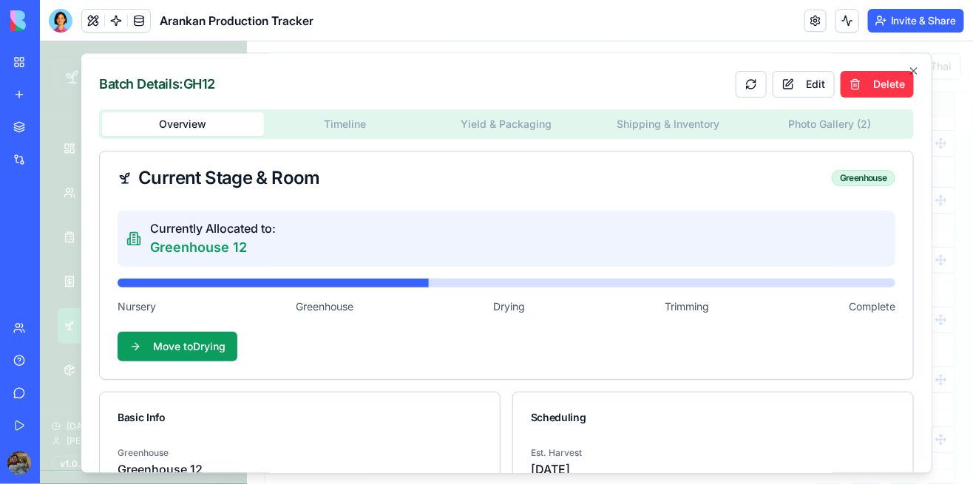
scroll to position [1, 0]
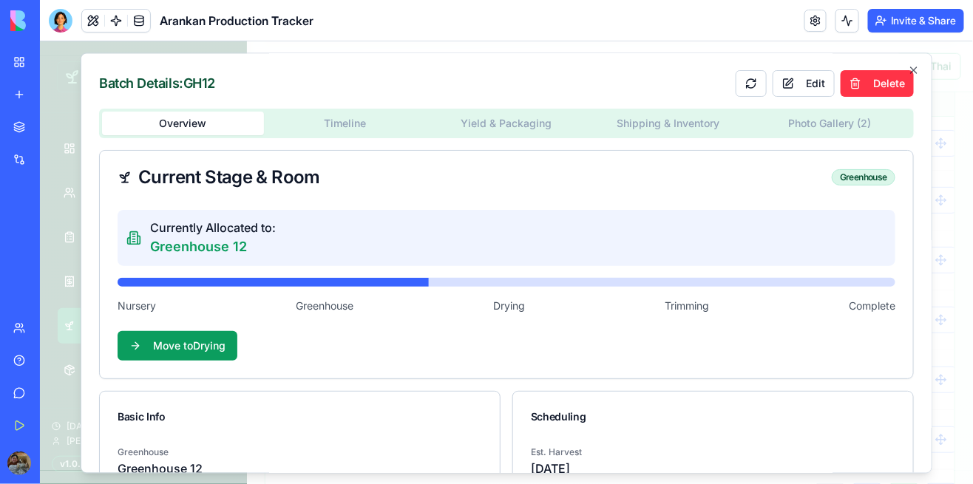
click at [339, 132] on button "Timeline" at bounding box center [344, 123] width 162 height 24
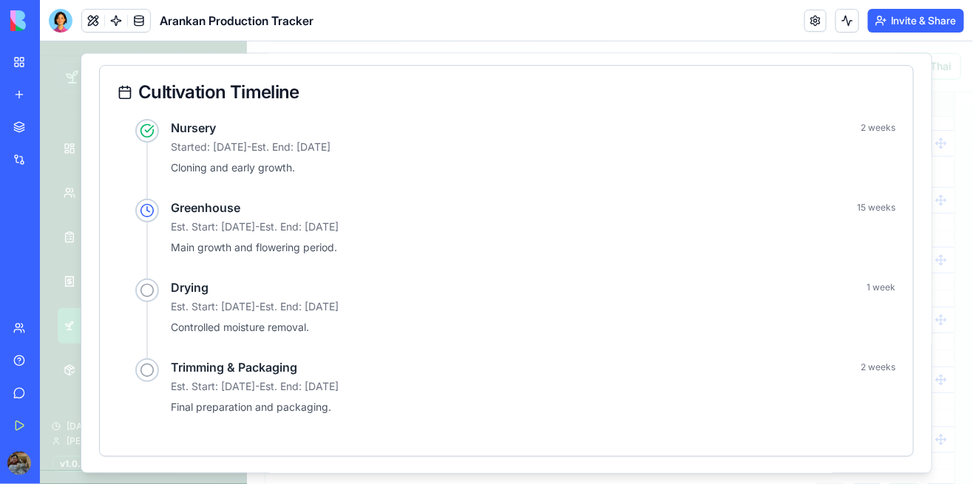
scroll to position [0, 0]
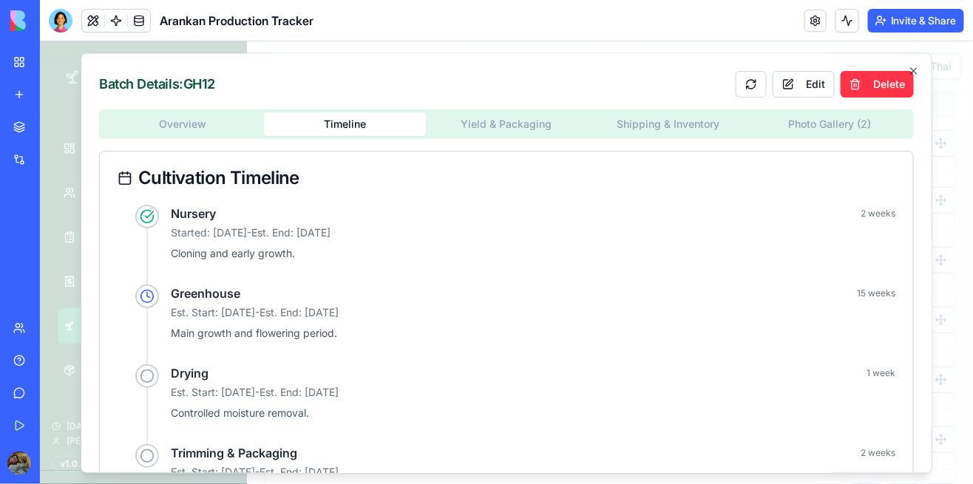
click at [519, 129] on div "Batch Details: GH12 Edit Delete Overview Timeline Yield & Packaging Shipping & …" at bounding box center [506, 262] width 852 height 421
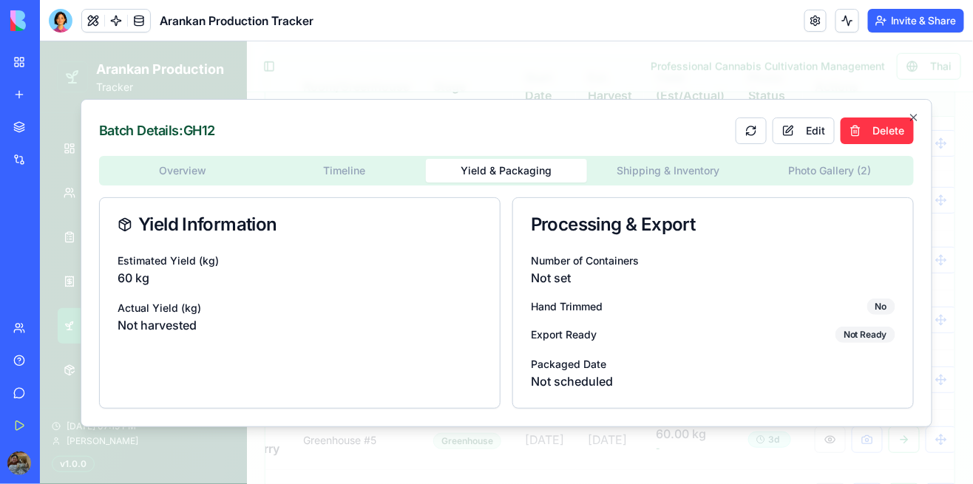
click at [680, 169] on div "Overview Timeline Yield & Packaging Shipping & Inventory Photo Gallery ( 2 ) Yi…" at bounding box center [505, 281] width 815 height 253
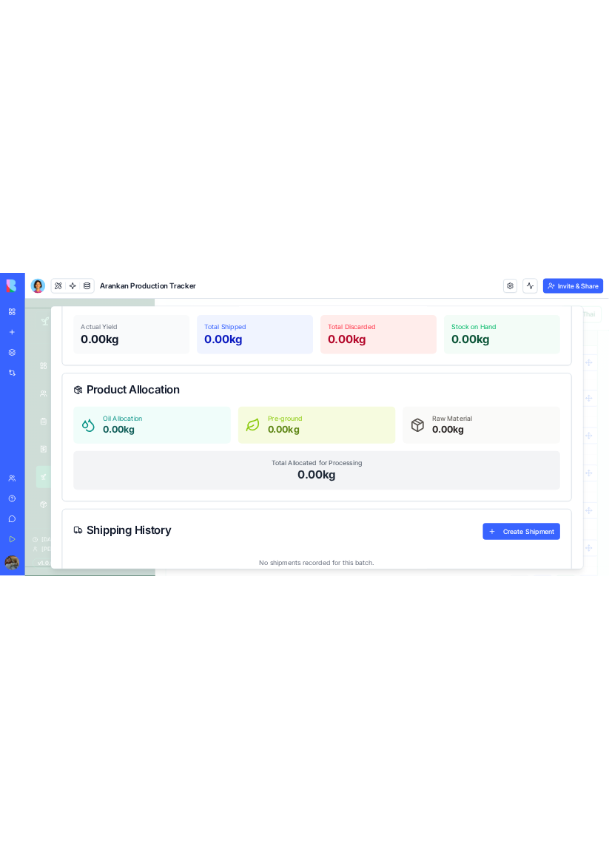
scroll to position [194, 0]
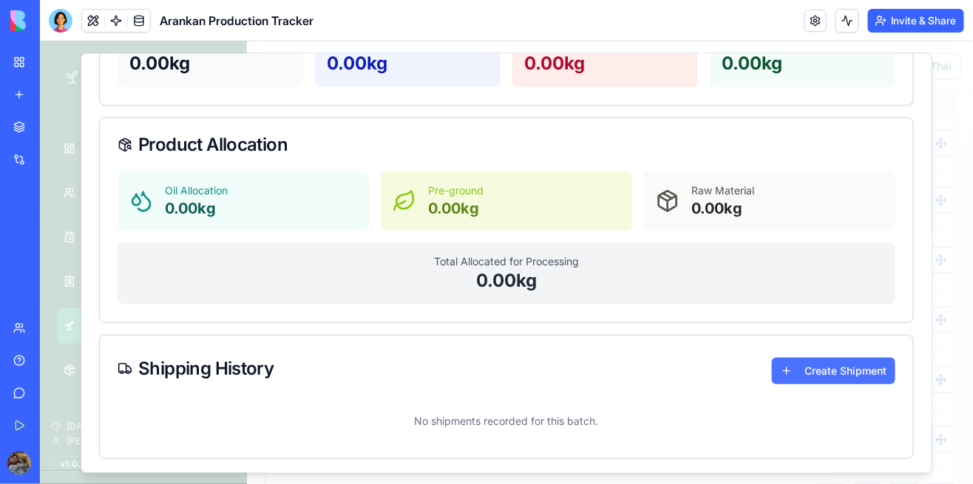
click at [821, 376] on button "Create Shipment" at bounding box center [832, 369] width 123 height 27
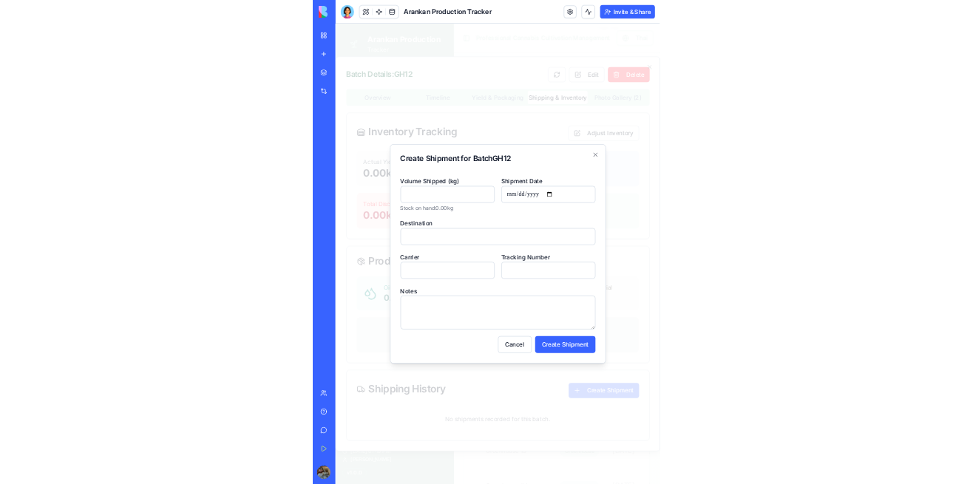
scroll to position [0, 0]
